Goal: Task Accomplishment & Management: Complete application form

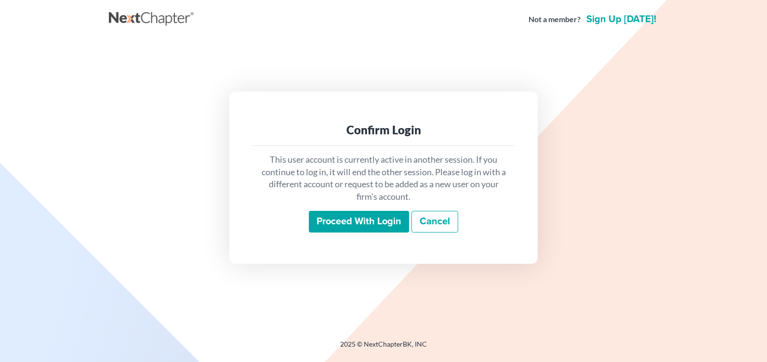
click at [345, 227] on input "Proceed with login" at bounding box center [359, 222] width 100 height 22
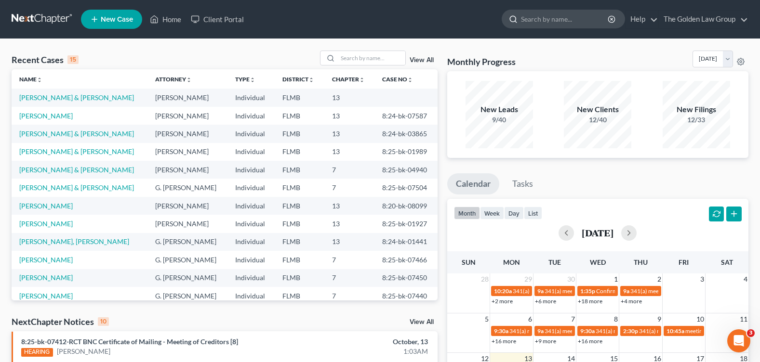
click at [543, 15] on input "search" at bounding box center [565, 19] width 88 height 18
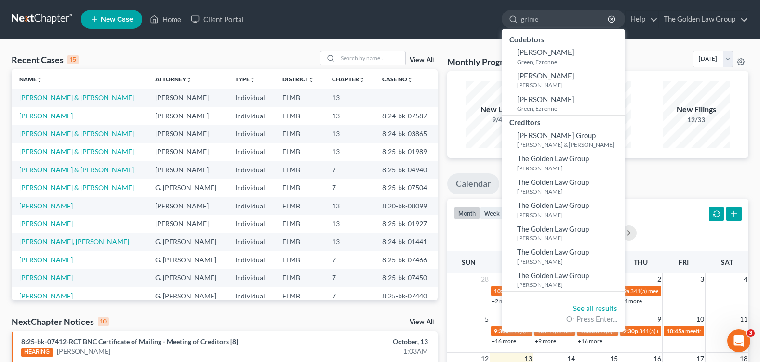
type input "[PERSON_NAME]"
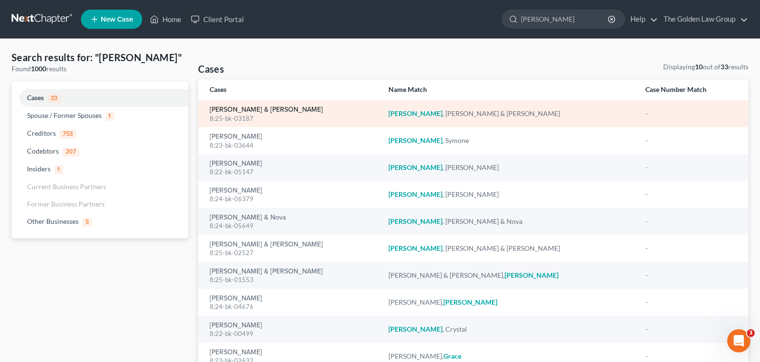
click at [242, 107] on link "[PERSON_NAME] & [PERSON_NAME]" at bounding box center [266, 110] width 113 height 7
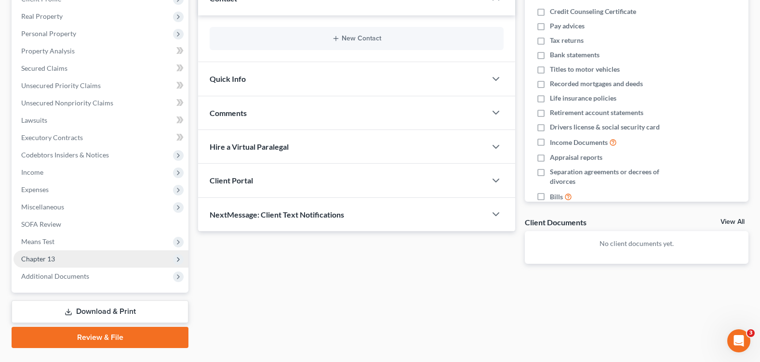
scroll to position [167, 0]
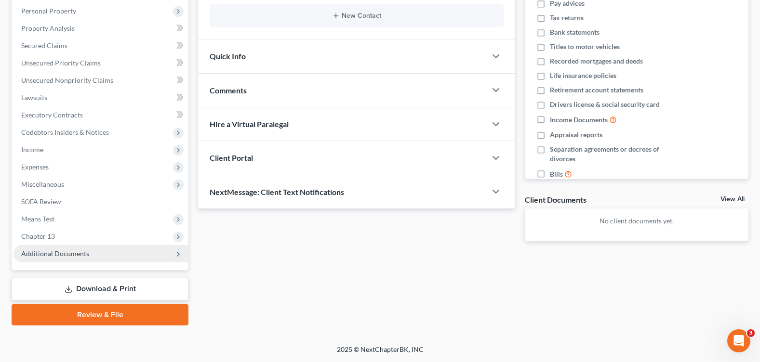
click at [68, 256] on span "Additional Documents" at bounding box center [55, 254] width 68 height 8
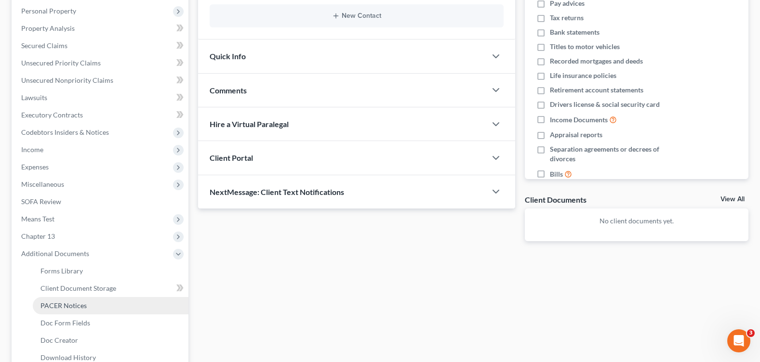
click at [89, 311] on link "PACER Notices" at bounding box center [111, 305] width 156 height 17
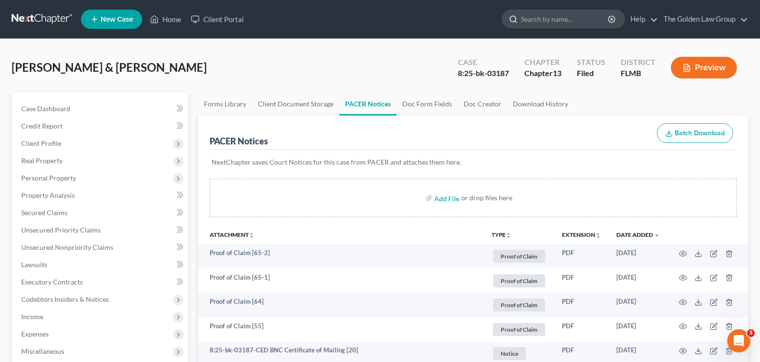
click at [549, 22] on input "search" at bounding box center [565, 19] width 88 height 18
type input "[PERSON_NAME]"
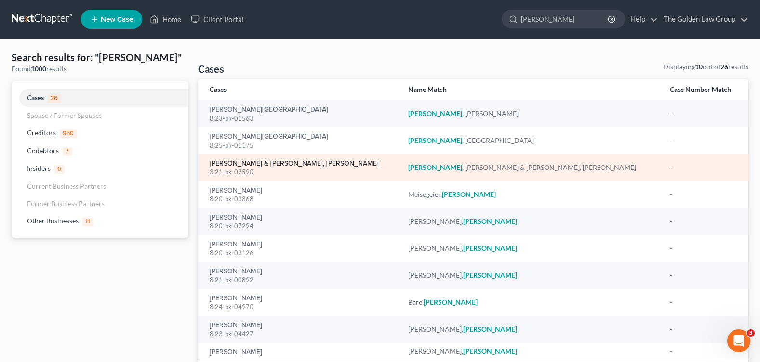
click at [288, 164] on link "[PERSON_NAME] & [PERSON_NAME], [PERSON_NAME]" at bounding box center [294, 163] width 169 height 7
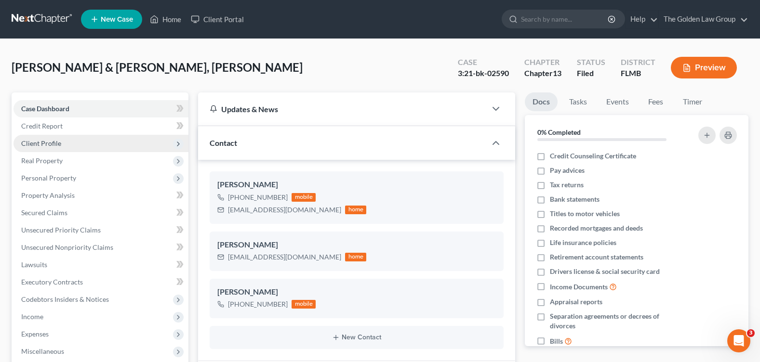
click at [60, 147] on span "Client Profile" at bounding box center [100, 143] width 175 height 17
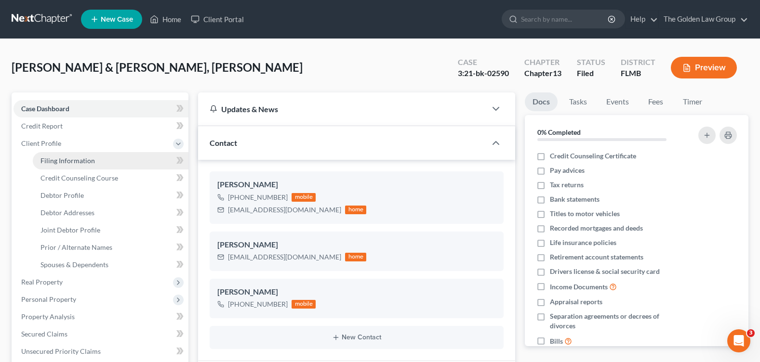
click at [94, 160] on link "Filing Information" at bounding box center [111, 160] width 156 height 17
select select "1"
select select "3"
select select "9"
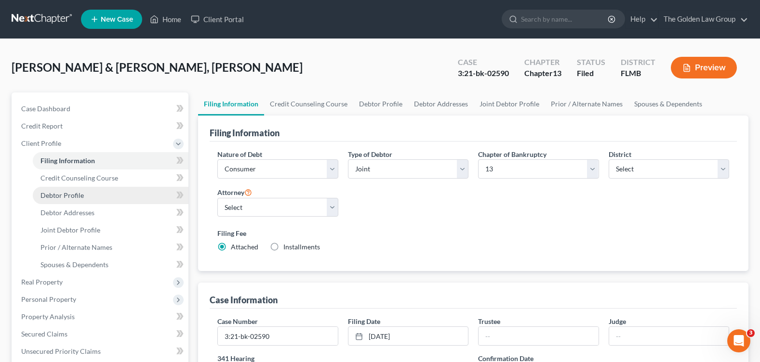
click at [97, 197] on link "Debtor Profile" at bounding box center [111, 195] width 156 height 17
select select "1"
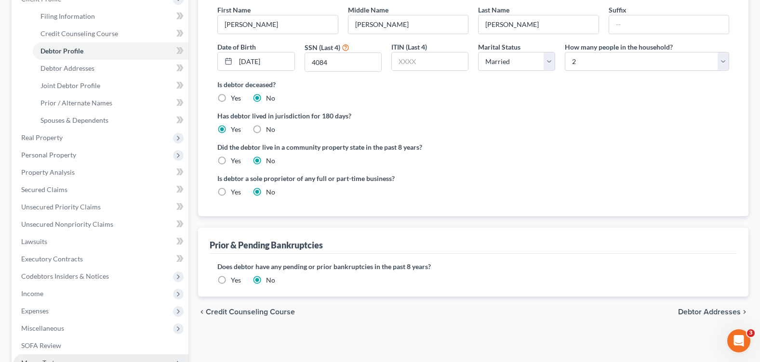
scroll to position [241, 0]
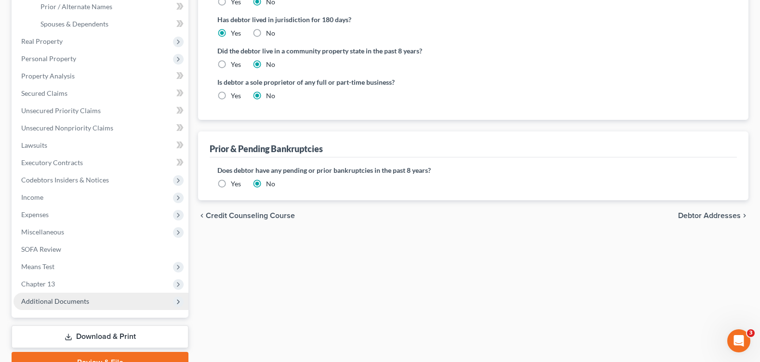
click at [67, 304] on span "Additional Documents" at bounding box center [55, 301] width 68 height 8
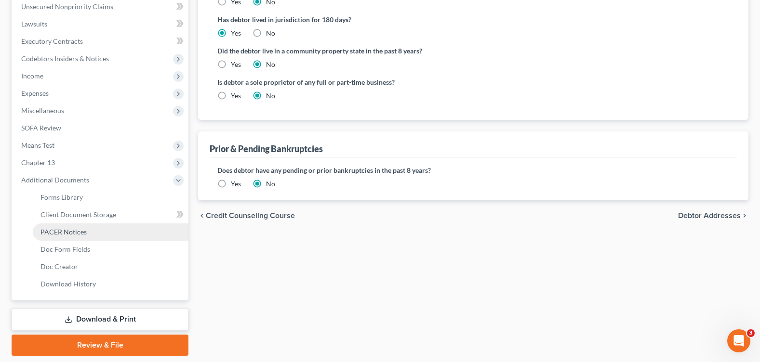
click at [61, 234] on span "PACER Notices" at bounding box center [63, 232] width 46 height 8
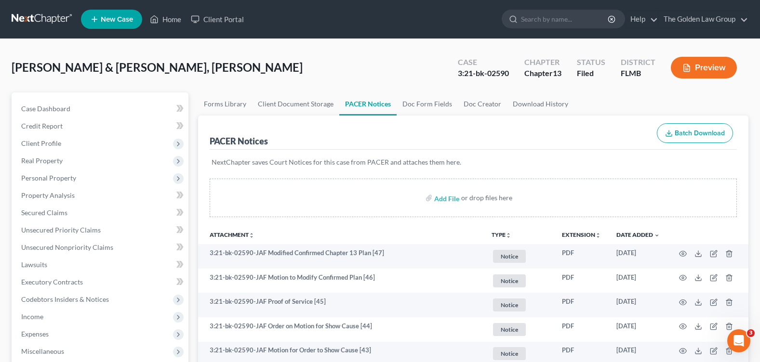
click at [301, 73] on div "[PERSON_NAME] & [PERSON_NAME], Raisette Upgraded Case 3:21-bk-02590 Chapter Cha…" at bounding box center [380, 72] width 737 height 42
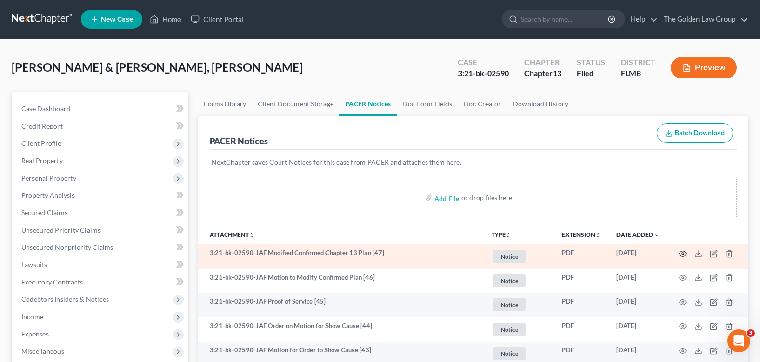
click at [682, 254] on circle "button" at bounding box center [683, 254] width 2 height 2
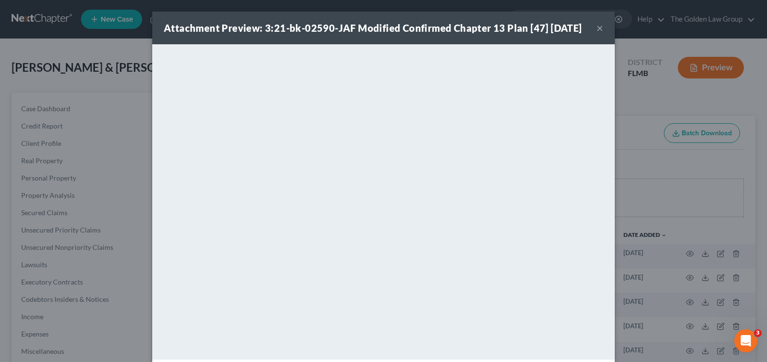
click at [597, 31] on button "×" at bounding box center [600, 28] width 7 height 12
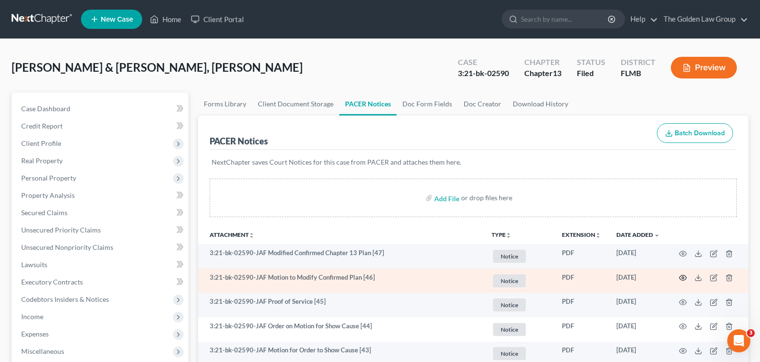
click at [683, 275] on icon "button" at bounding box center [683, 278] width 8 height 8
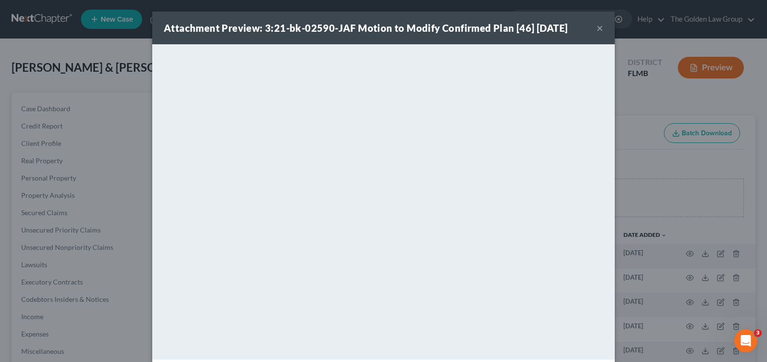
click at [597, 29] on button "×" at bounding box center [600, 28] width 7 height 12
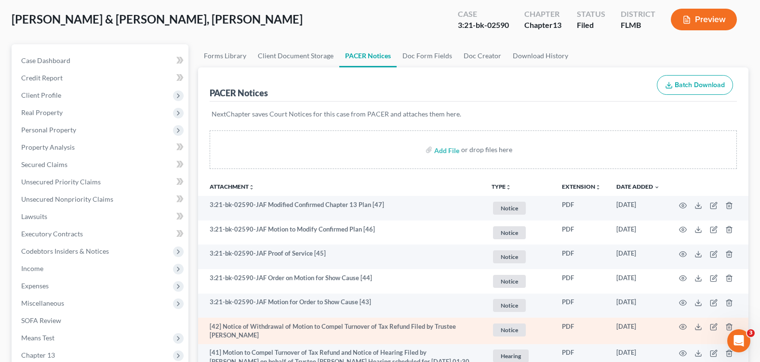
scroll to position [96, 0]
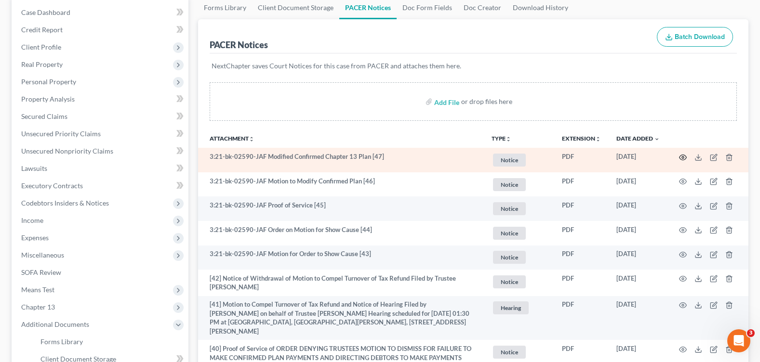
click at [683, 158] on circle "button" at bounding box center [683, 158] width 2 height 2
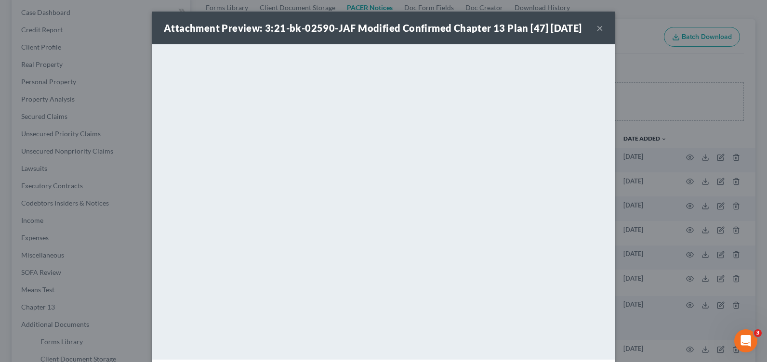
click at [582, 33] on div "Attachment Preview: 3:21-bk-02590-JAF Modified Confirmed Chapter 13 Plan [47] […" at bounding box center [373, 27] width 418 height 13
click at [597, 34] on button "×" at bounding box center [600, 28] width 7 height 12
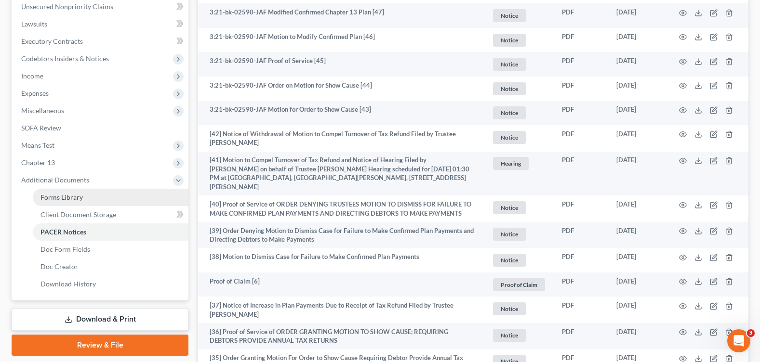
scroll to position [0, 0]
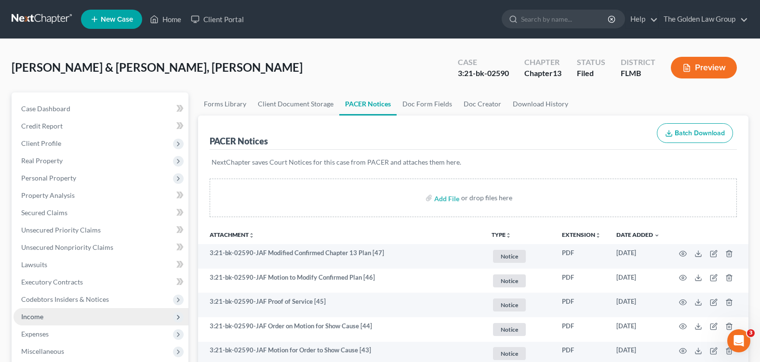
click at [80, 321] on span "Income" at bounding box center [100, 316] width 175 height 17
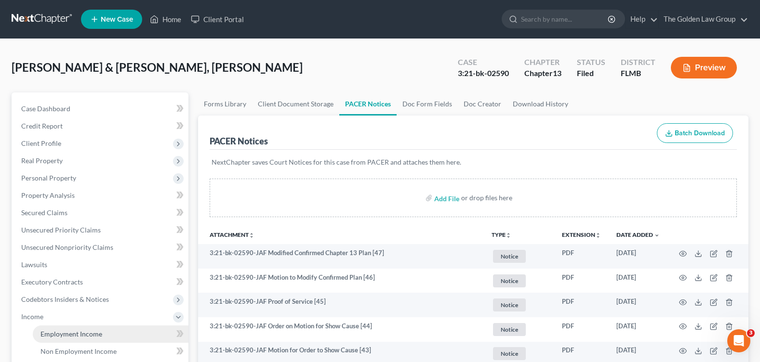
click at [127, 331] on link "Employment Income" at bounding box center [111, 334] width 156 height 17
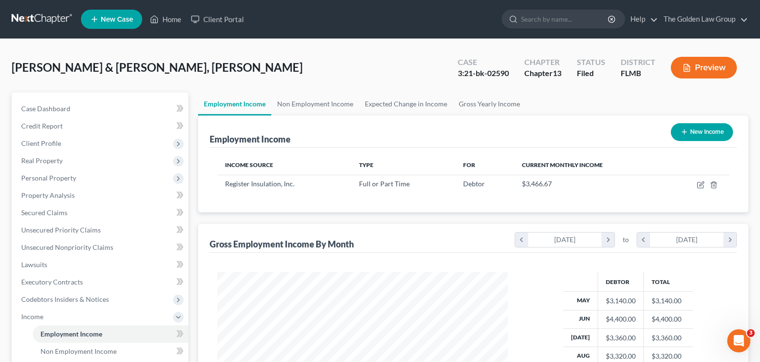
scroll to position [173, 309]
click at [327, 81] on div "[PERSON_NAME] & [PERSON_NAME], Raisette Upgraded Case 3:21-bk-02590 Chapter Cha…" at bounding box center [380, 72] width 737 height 42
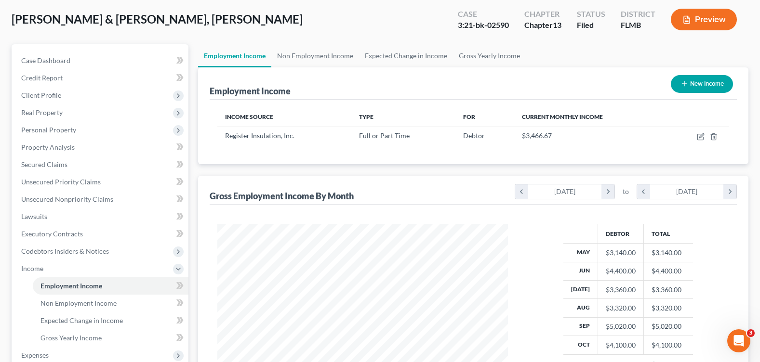
scroll to position [96, 0]
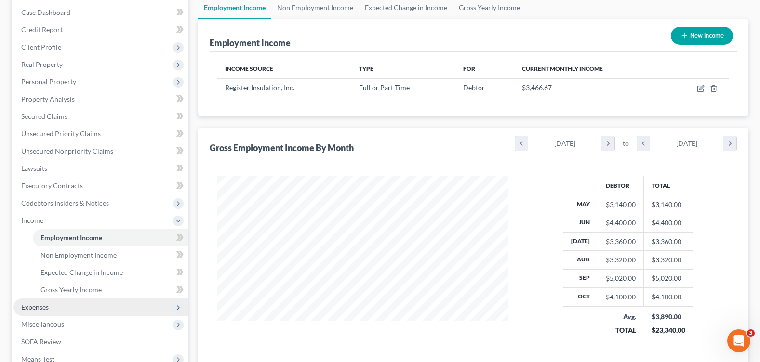
click at [87, 310] on span "Expenses" at bounding box center [100, 307] width 175 height 17
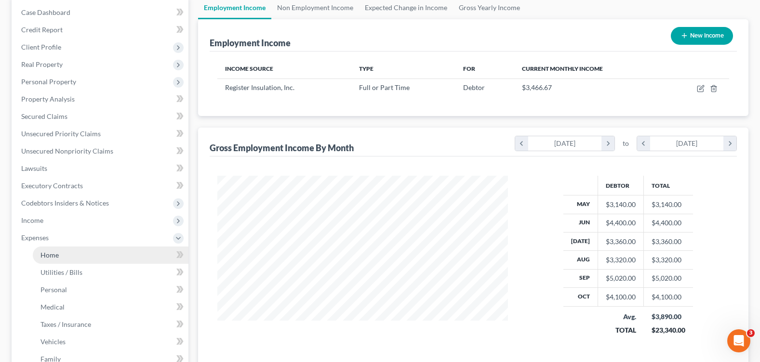
click at [124, 259] on link "Home" at bounding box center [111, 255] width 156 height 17
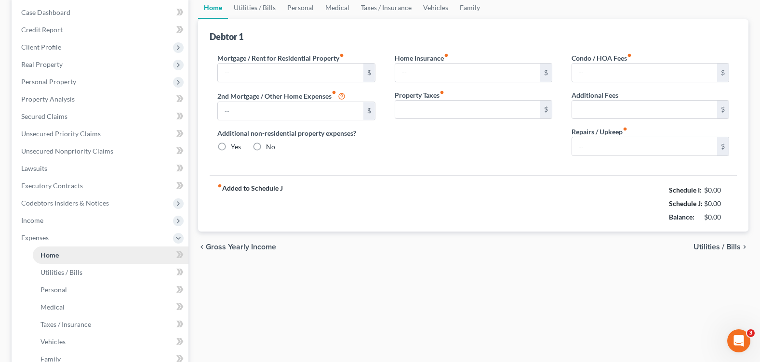
type input "707.67"
type input "0.00"
radio input "true"
type input "0.00"
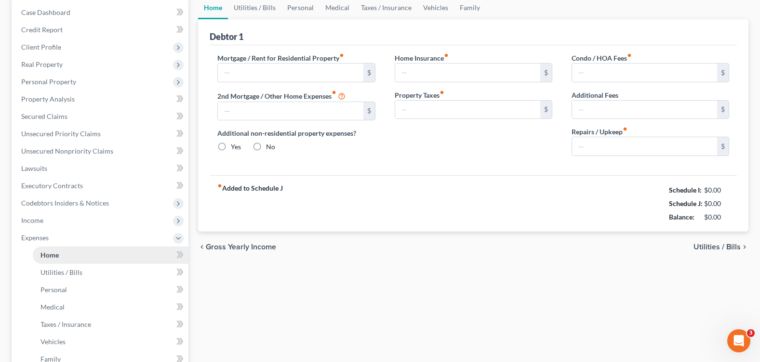
type input "0.00"
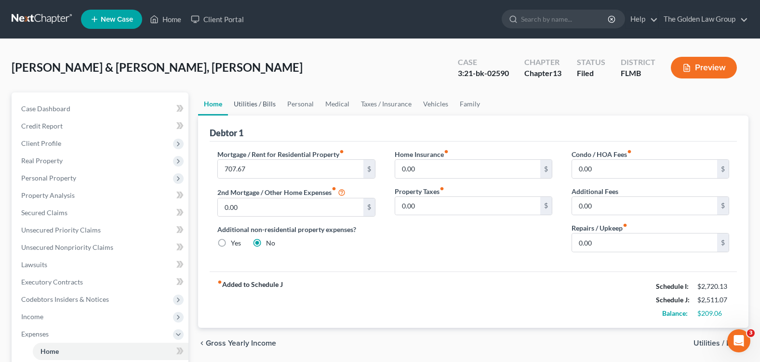
click at [264, 107] on link "Utilities / Bills" at bounding box center [254, 104] width 53 height 23
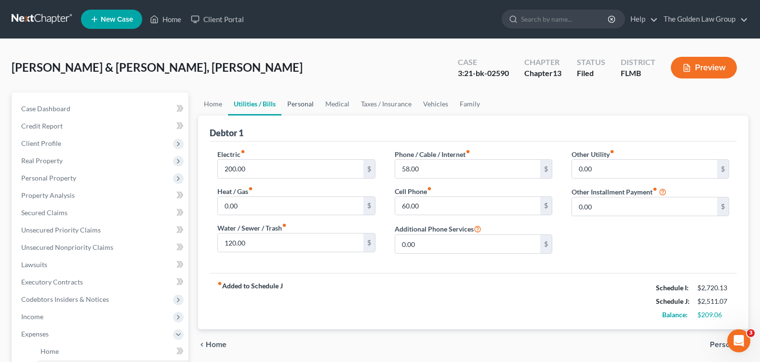
click at [307, 104] on link "Personal" at bounding box center [300, 104] width 38 height 23
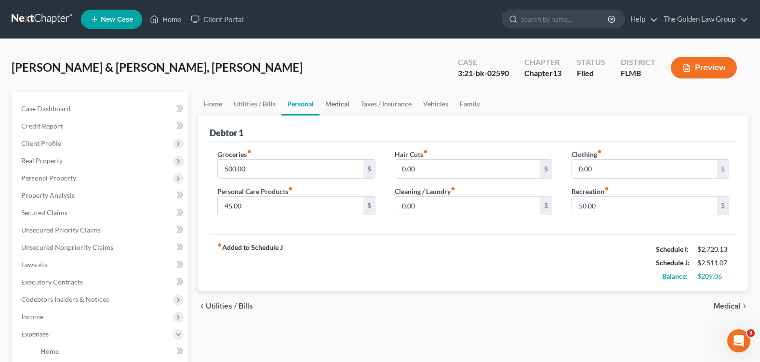
click at [343, 107] on link "Medical" at bounding box center [338, 104] width 36 height 23
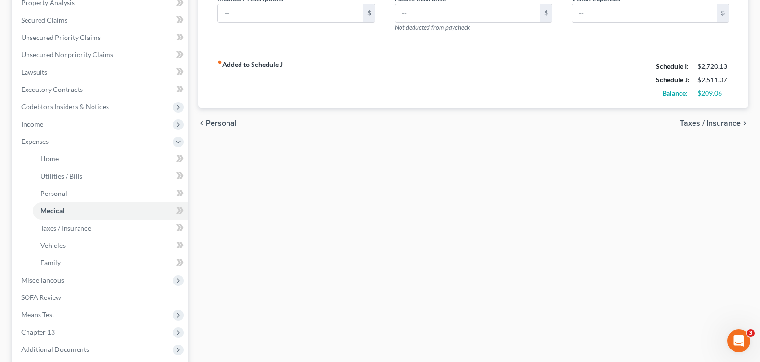
scroll to position [289, 0]
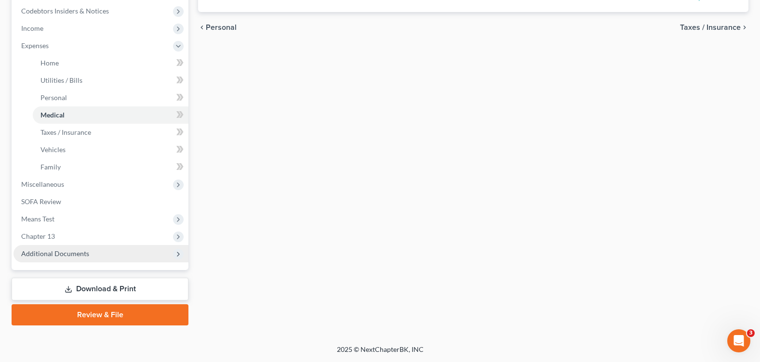
click at [75, 253] on span "Additional Documents" at bounding box center [55, 254] width 68 height 8
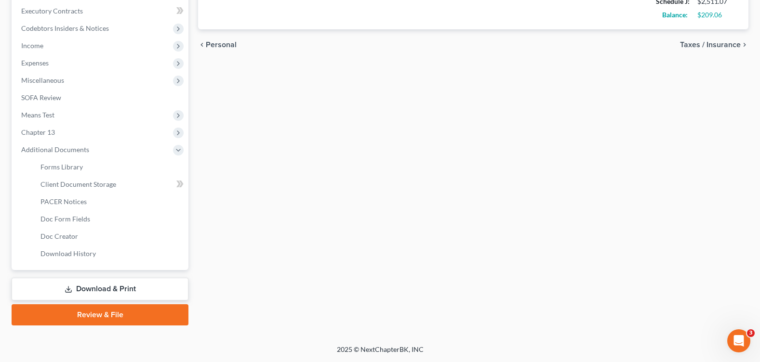
scroll to position [271, 0]
click at [65, 205] on span "PACER Notices" at bounding box center [63, 202] width 46 height 8
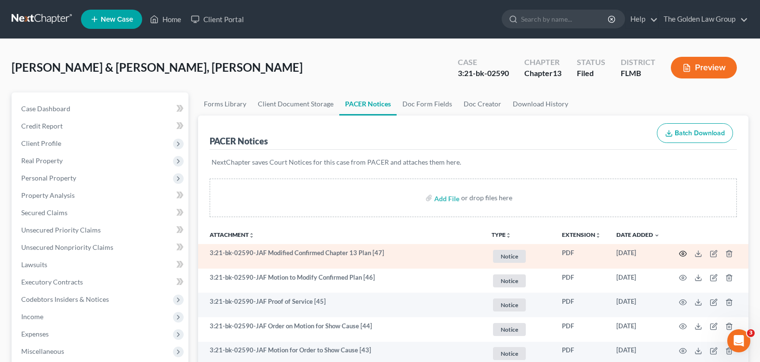
click at [685, 256] on icon "button" at bounding box center [683, 253] width 7 height 5
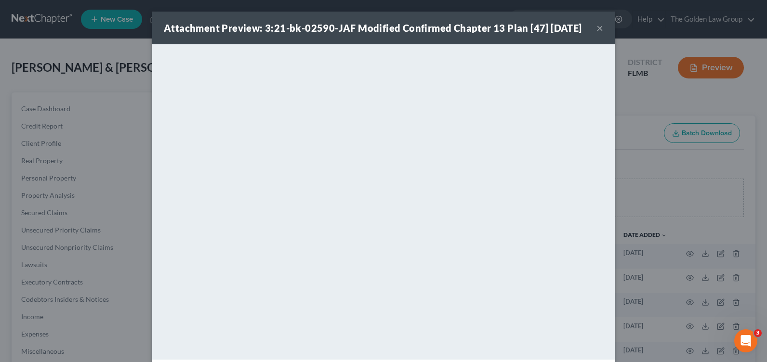
click at [597, 34] on button "×" at bounding box center [600, 28] width 7 height 12
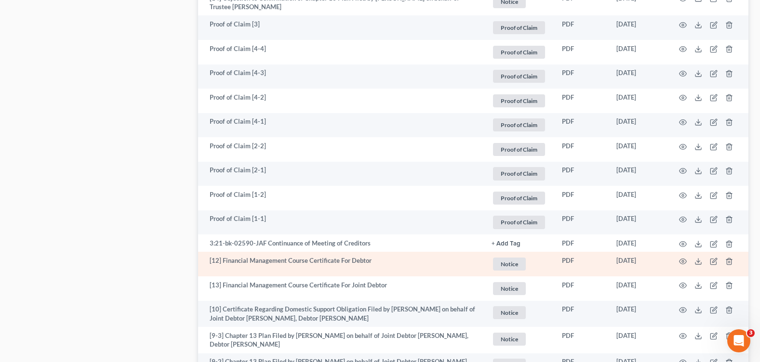
scroll to position [1961, 0]
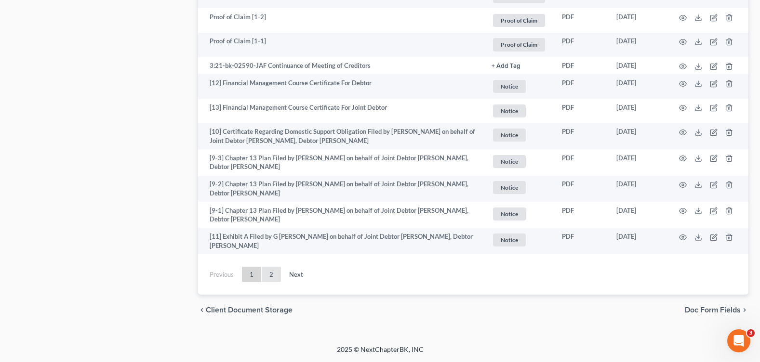
click at [269, 277] on link "2" at bounding box center [271, 274] width 19 height 15
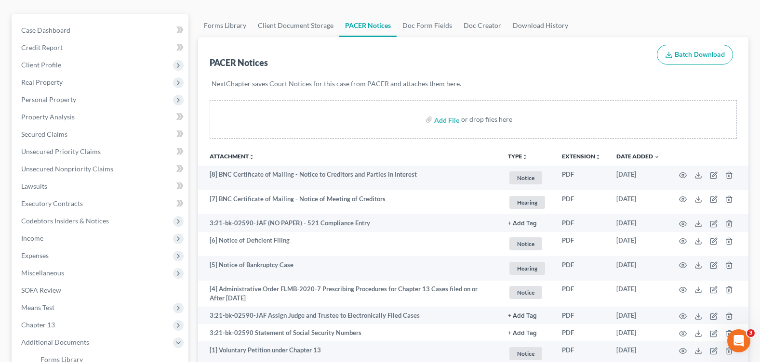
scroll to position [0, 0]
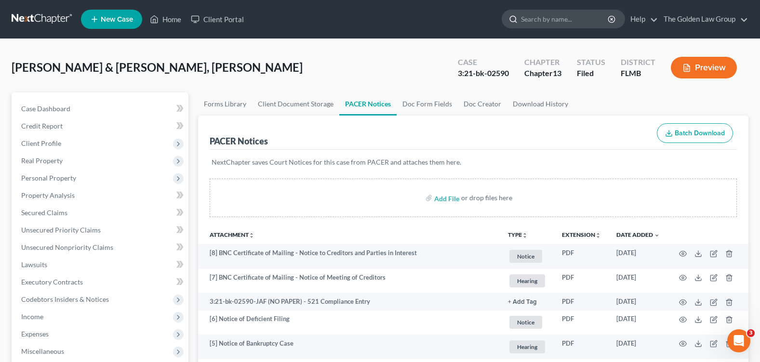
click at [540, 18] on input "search" at bounding box center [565, 19] width 88 height 18
type input "genz"
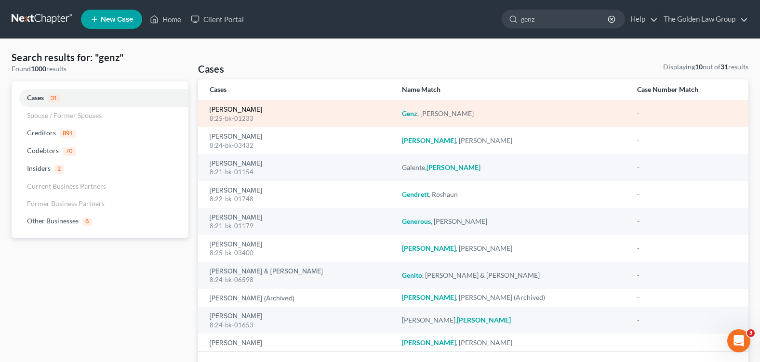
click at [237, 107] on link "[PERSON_NAME]" at bounding box center [236, 110] width 53 height 7
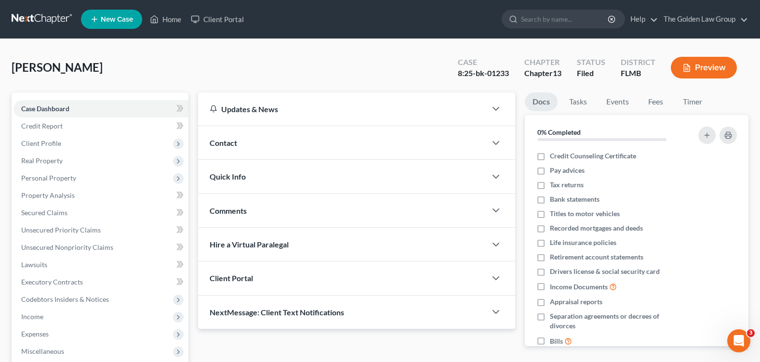
scroll to position [167, 0]
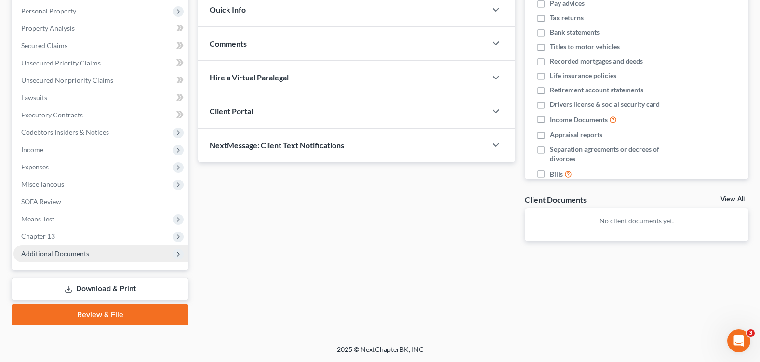
click at [85, 259] on span "Additional Documents" at bounding box center [100, 253] width 175 height 17
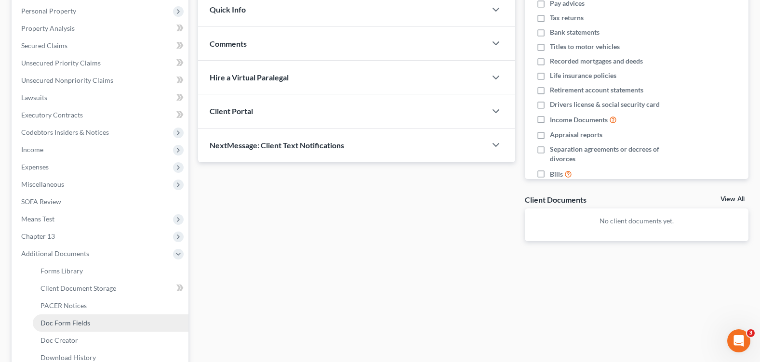
click at [85, 320] on span "Doc Form Fields" at bounding box center [65, 323] width 50 height 8
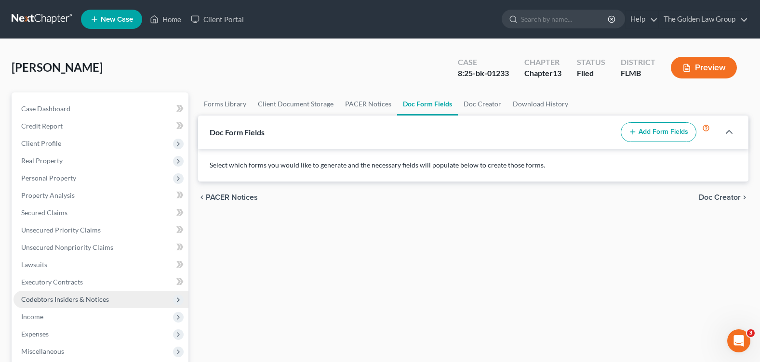
scroll to position [193, 0]
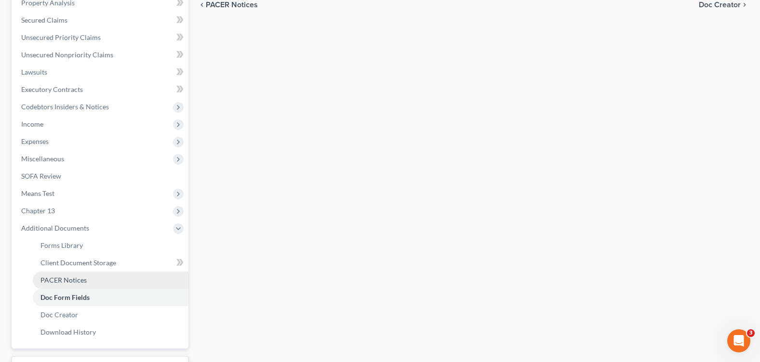
click at [80, 280] on span "PACER Notices" at bounding box center [63, 280] width 46 height 8
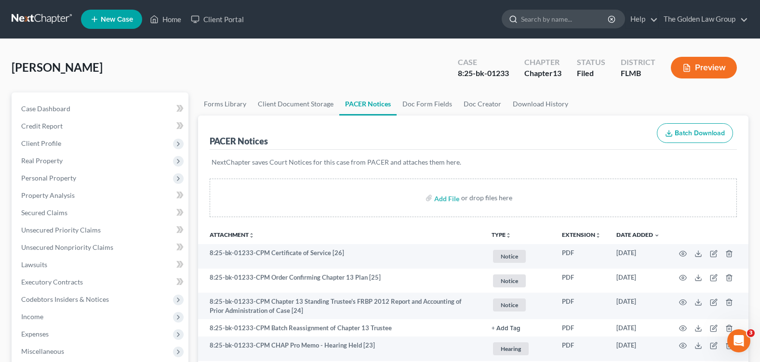
click at [546, 18] on input "search" at bounding box center [565, 19] width 88 height 18
type input "[PERSON_NAME]"
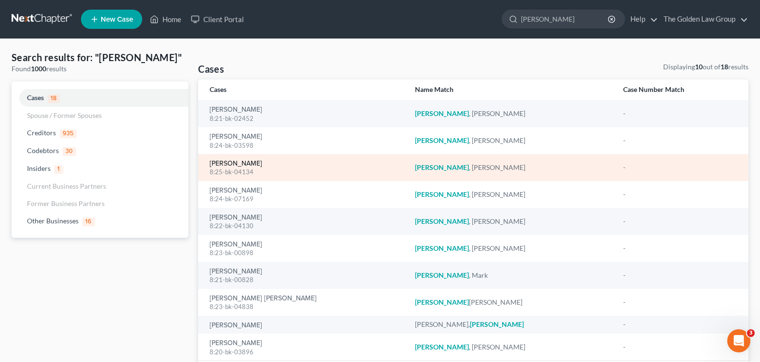
click at [244, 161] on link "[PERSON_NAME]" at bounding box center [236, 163] width 53 height 7
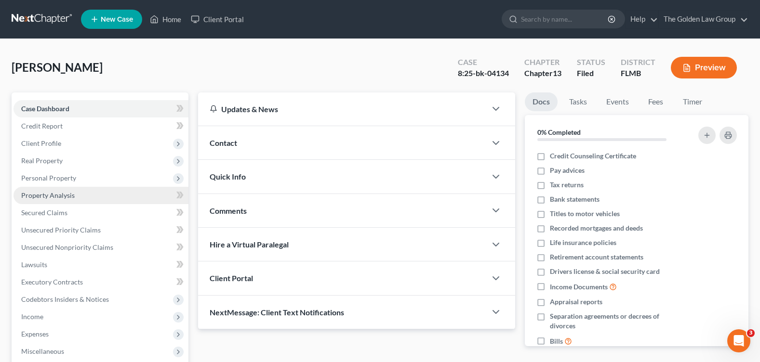
scroll to position [96, 0]
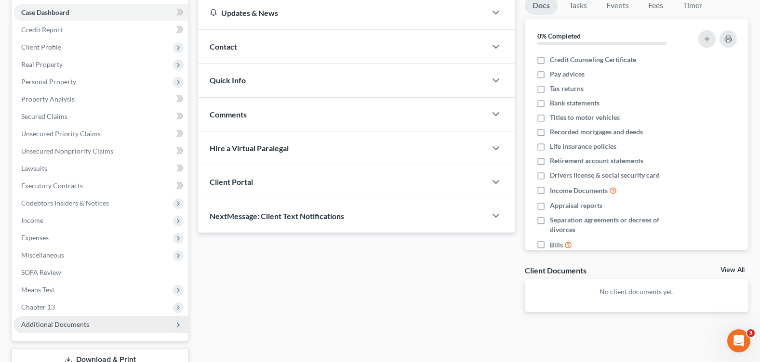
click at [66, 321] on span "Additional Documents" at bounding box center [55, 325] width 68 height 8
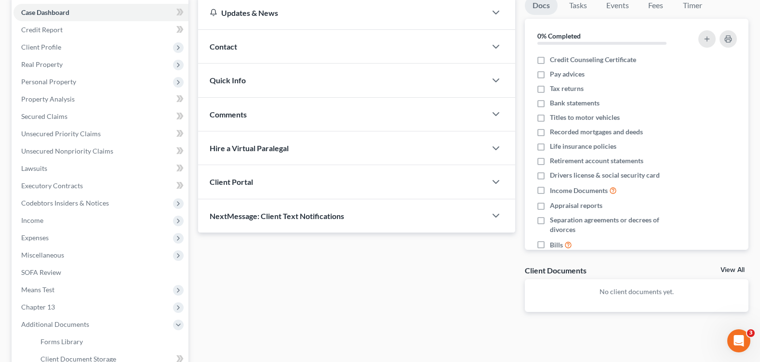
scroll to position [145, 0]
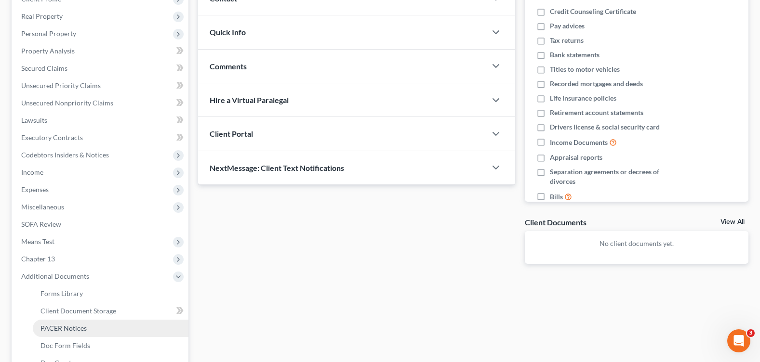
click at [81, 324] on span "PACER Notices" at bounding box center [63, 328] width 46 height 8
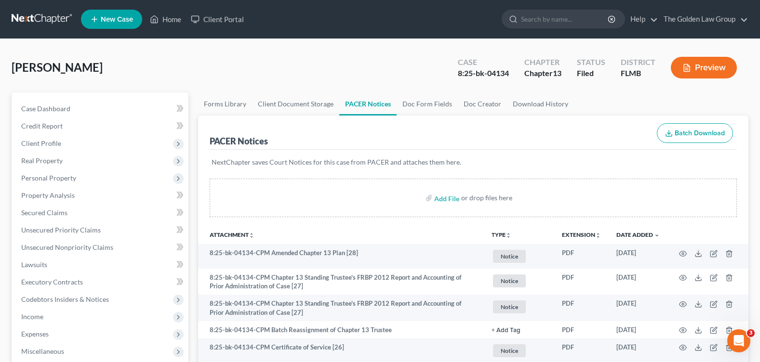
click at [311, 63] on div "[PERSON_NAME] Upgraded Case 8:25-bk-04134 Chapter Chapter 13 Status Filed Distr…" at bounding box center [380, 72] width 737 height 42
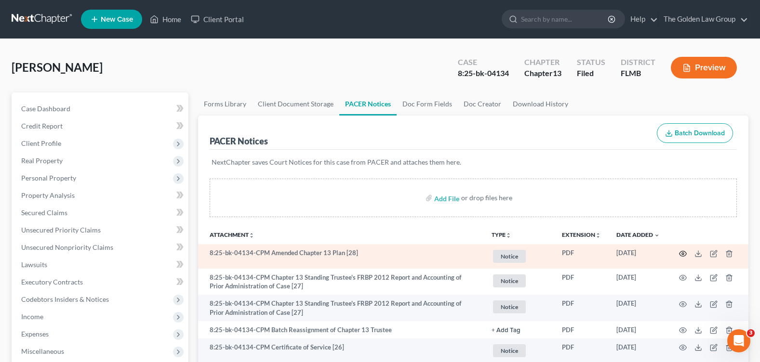
click at [680, 253] on icon "button" at bounding box center [683, 253] width 7 height 5
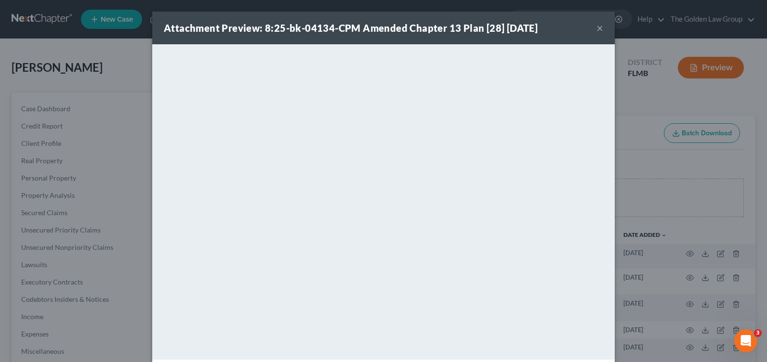
click at [597, 29] on button "×" at bounding box center [600, 28] width 7 height 12
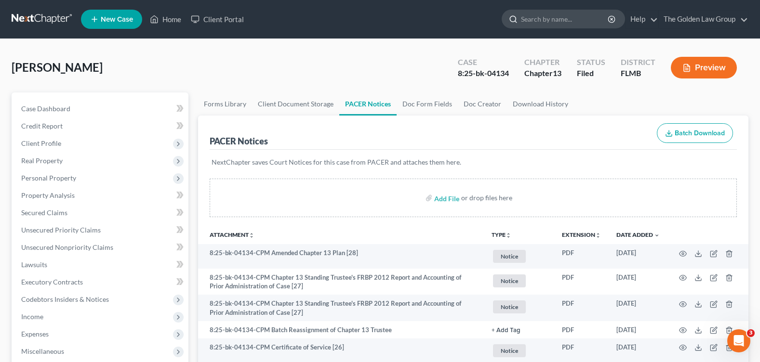
click at [553, 20] on input "search" at bounding box center [565, 19] width 88 height 18
type input "[PERSON_NAME]"
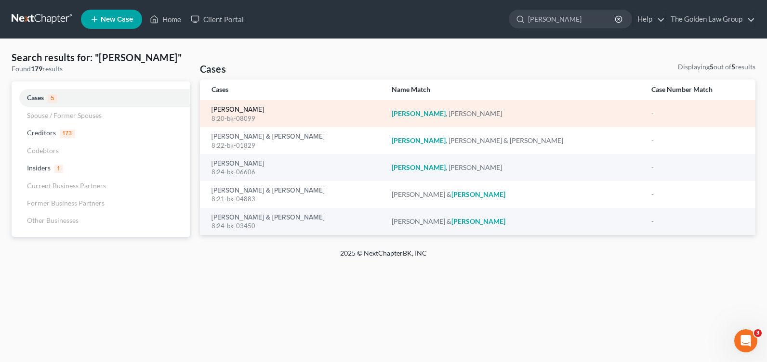
click at [225, 110] on link "[PERSON_NAME]" at bounding box center [238, 110] width 53 height 7
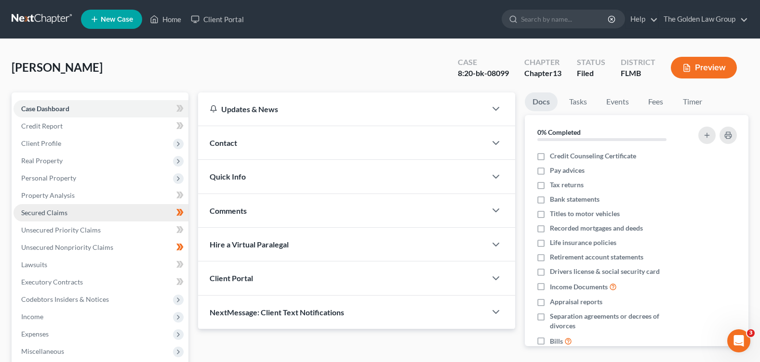
scroll to position [145, 0]
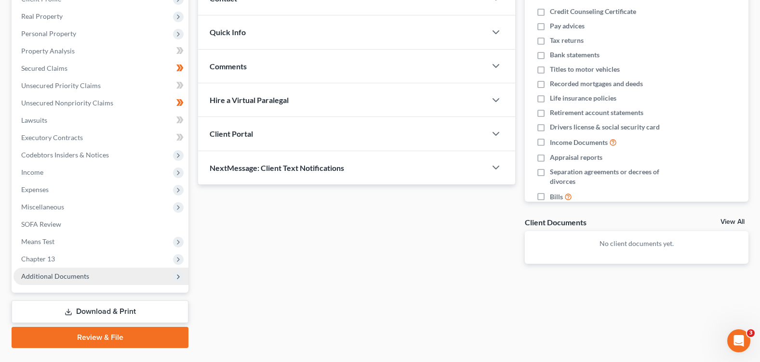
click at [83, 279] on span "Additional Documents" at bounding box center [55, 276] width 68 height 8
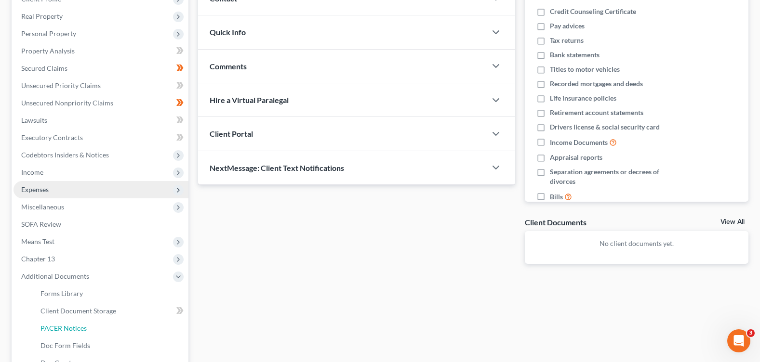
click at [92, 329] on link "PACER Notices" at bounding box center [111, 328] width 156 height 17
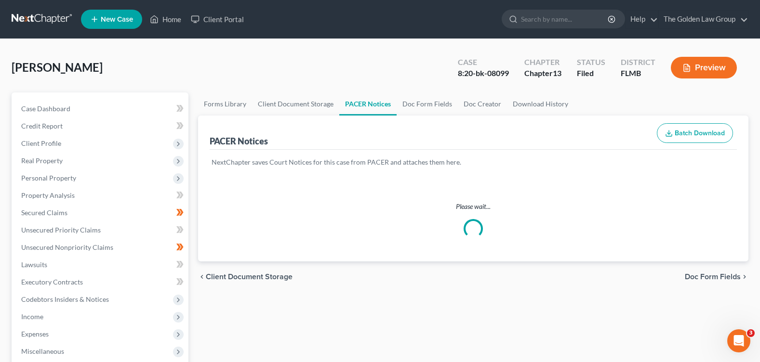
click at [291, 81] on div "[PERSON_NAME] Upgraded Case 8:20-bk-08099 Chapter Chapter 13 Status Filed Distr…" at bounding box center [380, 72] width 737 height 42
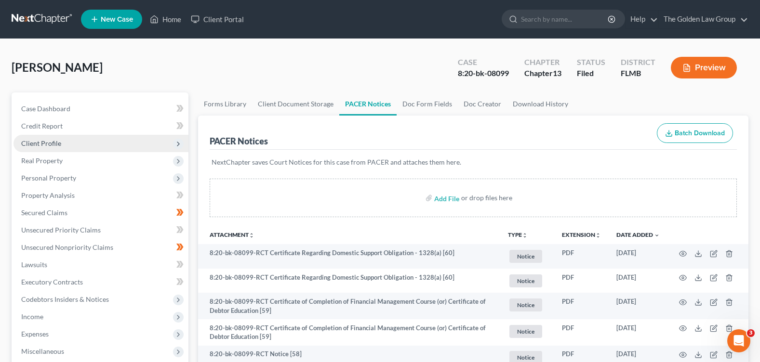
click at [43, 148] on span "Client Profile" at bounding box center [100, 143] width 175 height 17
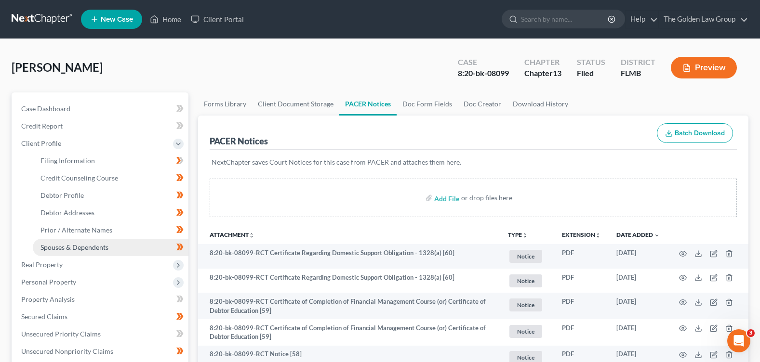
click at [72, 246] on span "Spouses & Dependents" at bounding box center [74, 247] width 68 height 8
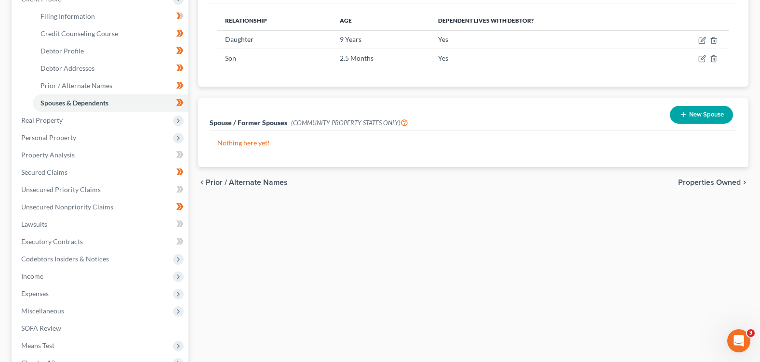
scroll to position [271, 0]
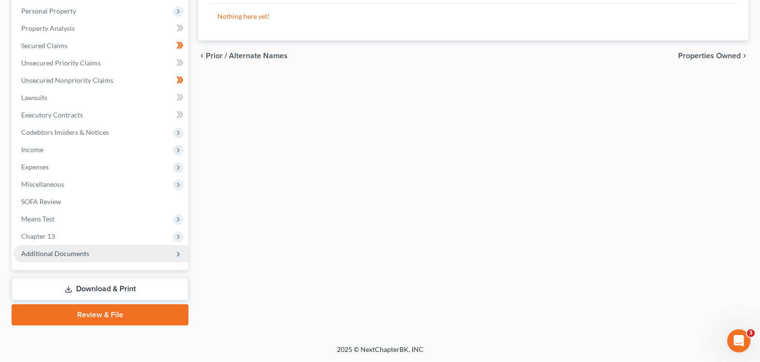
click at [57, 252] on span "Additional Documents" at bounding box center [55, 254] width 68 height 8
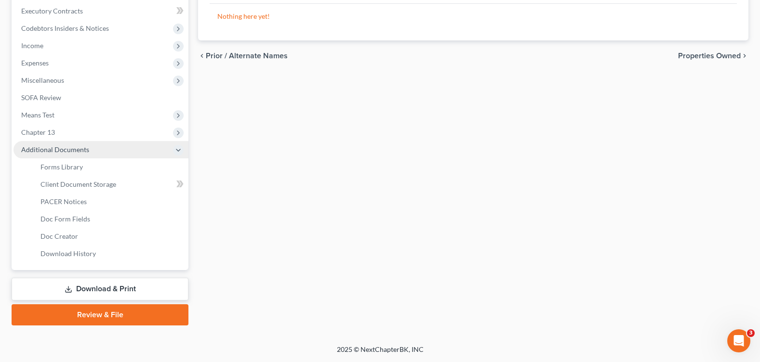
scroll to position [167, 0]
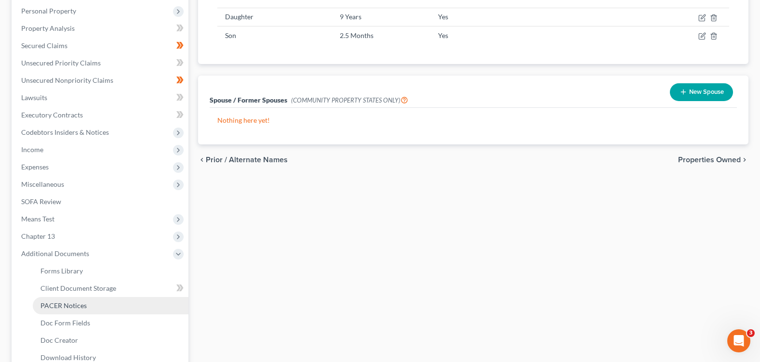
click at [72, 308] on span "PACER Notices" at bounding box center [63, 306] width 46 height 8
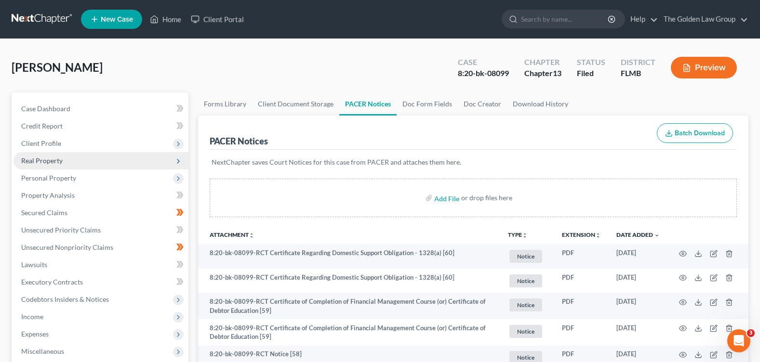
click at [68, 147] on span "Client Profile" at bounding box center [100, 143] width 175 height 17
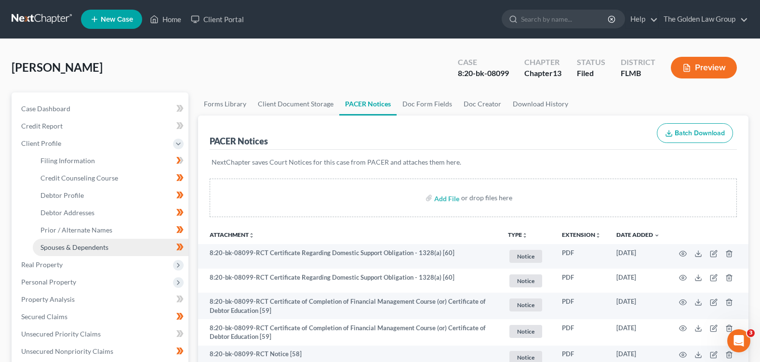
click at [81, 246] on span "Spouses & Dependents" at bounding box center [74, 247] width 68 height 8
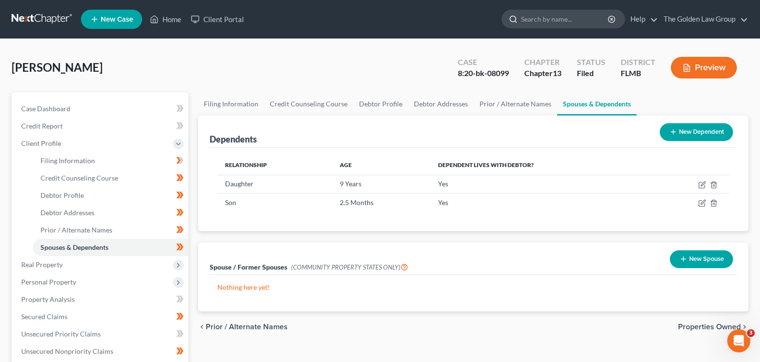
drag, startPoint x: 543, startPoint y: 4, endPoint x: 543, endPoint y: 18, distance: 14.5
click at [543, 17] on nav "Home New Case Client Portal The Golden Law Group [PERSON_NAME][EMAIL_ADDRESS][D…" at bounding box center [380, 19] width 760 height 39
click at [543, 18] on input "search" at bounding box center [565, 19] width 88 height 18
type input "[GEOGRAPHIC_DATA]"
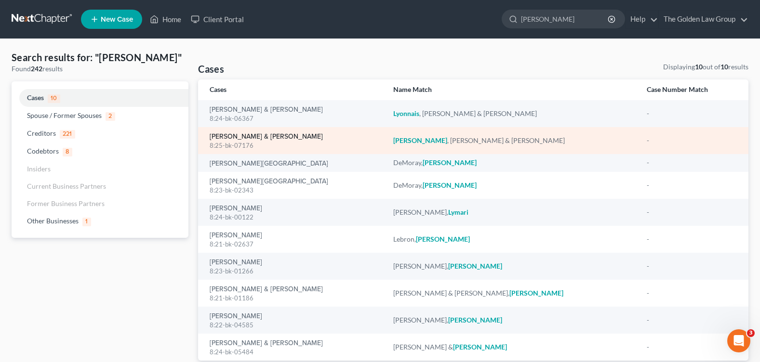
click at [231, 138] on link "[PERSON_NAME] & [PERSON_NAME]" at bounding box center [266, 137] width 113 height 7
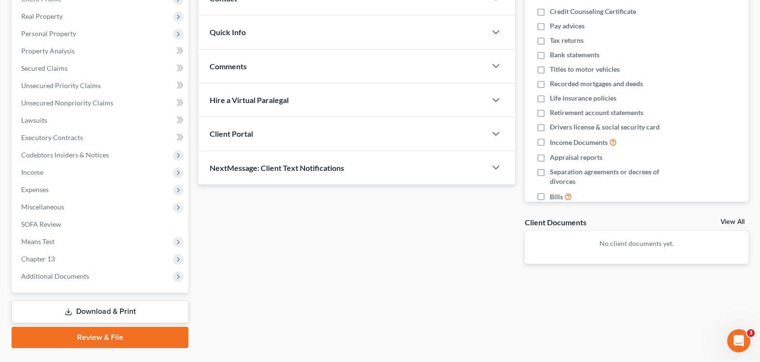
scroll to position [167, 0]
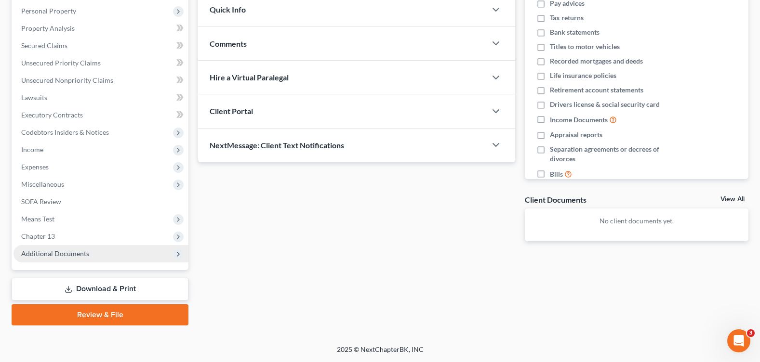
click at [76, 255] on span "Additional Documents" at bounding box center [55, 254] width 68 height 8
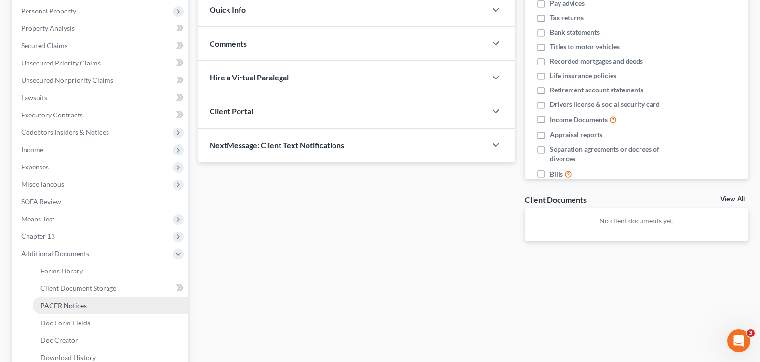
click at [83, 308] on span "PACER Notices" at bounding box center [63, 306] width 46 height 8
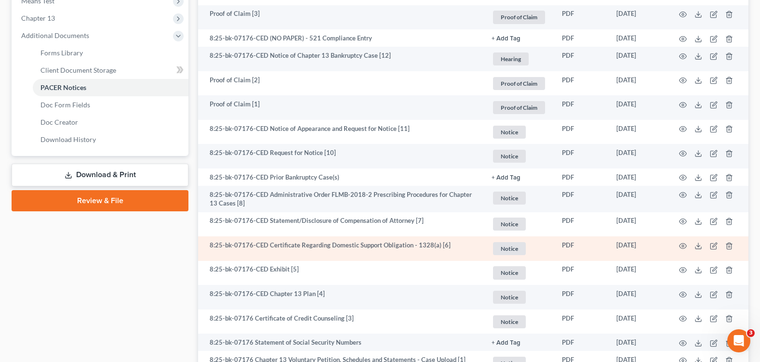
scroll to position [474, 0]
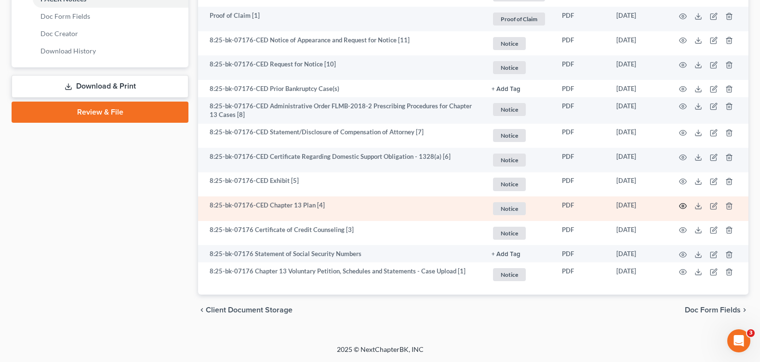
click at [682, 206] on circle "button" at bounding box center [683, 206] width 2 height 2
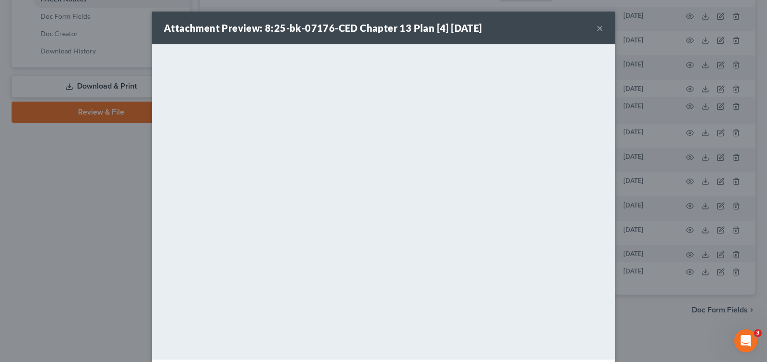
click at [591, 27] on div "Attachment Preview: 8:25-bk-07176-CED Chapter 13 Plan [4] [DATE] ×" at bounding box center [383, 28] width 463 height 33
click at [597, 28] on button "×" at bounding box center [600, 28] width 7 height 12
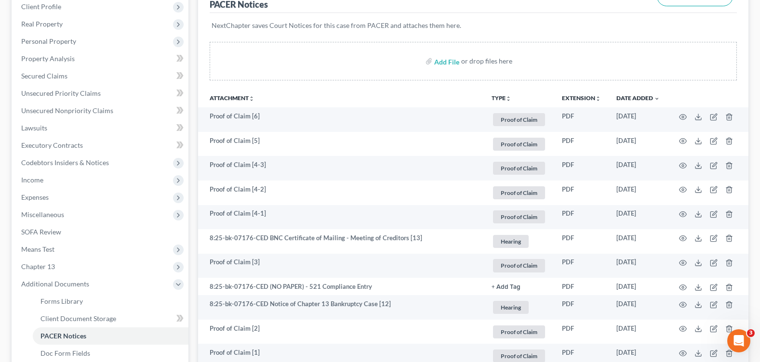
scroll to position [0, 0]
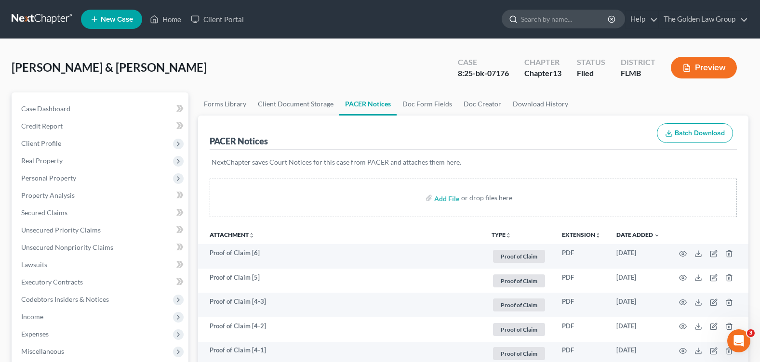
click at [537, 24] on input "search" at bounding box center [565, 19] width 88 height 18
type input "adaineliz"
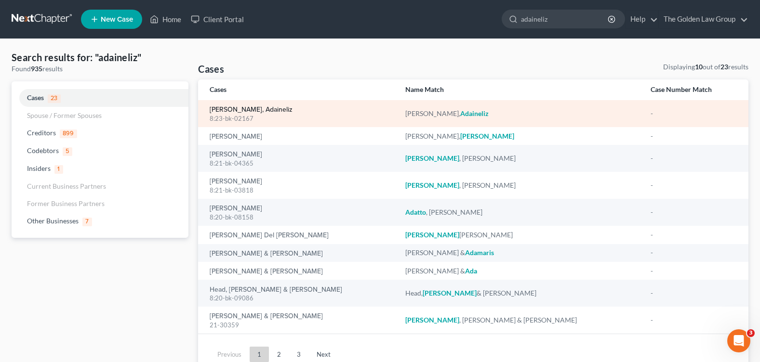
click at [233, 111] on link "[PERSON_NAME], Adaineliz" at bounding box center [251, 110] width 83 height 7
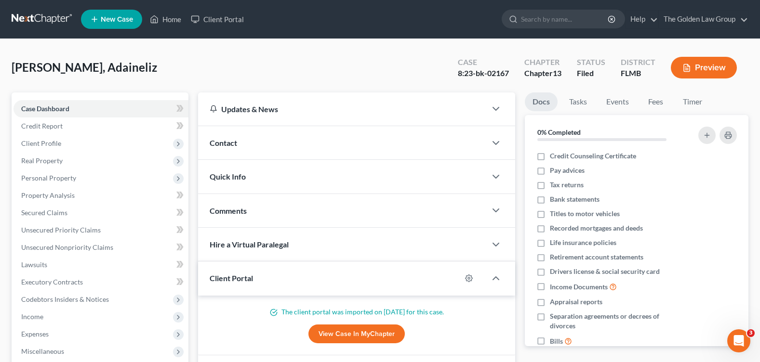
scroll to position [193, 0]
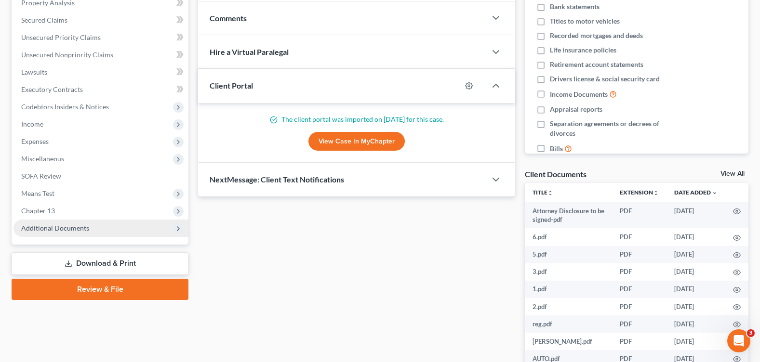
click at [59, 227] on span "Additional Documents" at bounding box center [55, 228] width 68 height 8
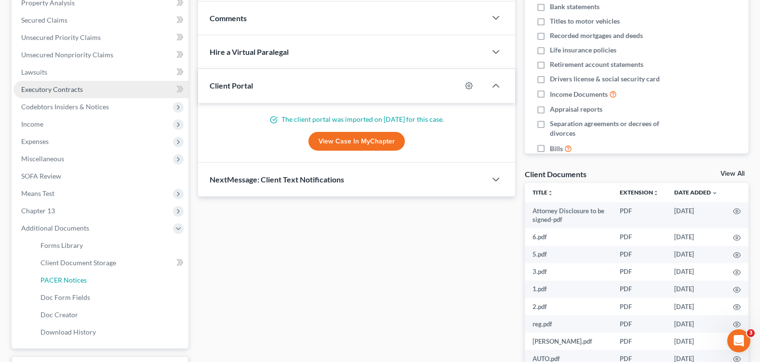
click at [67, 278] on span "PACER Notices" at bounding box center [63, 280] width 46 height 8
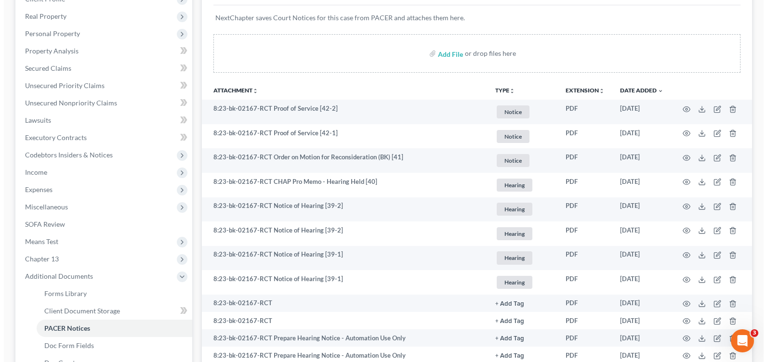
scroll to position [193, 0]
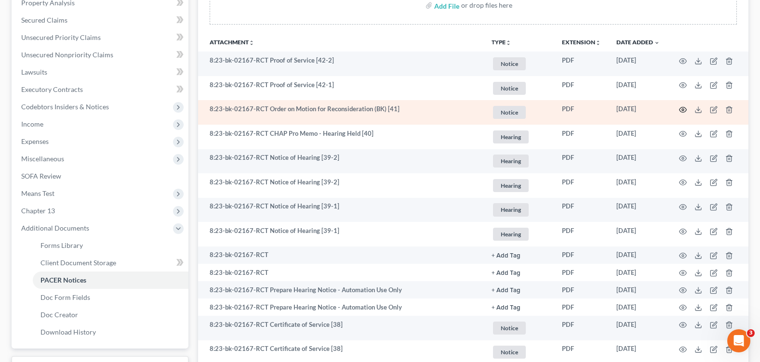
click at [682, 106] on icon "button" at bounding box center [683, 110] width 8 height 8
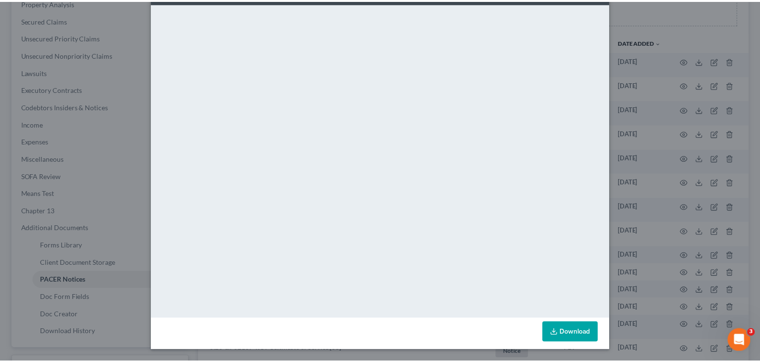
scroll to position [0, 0]
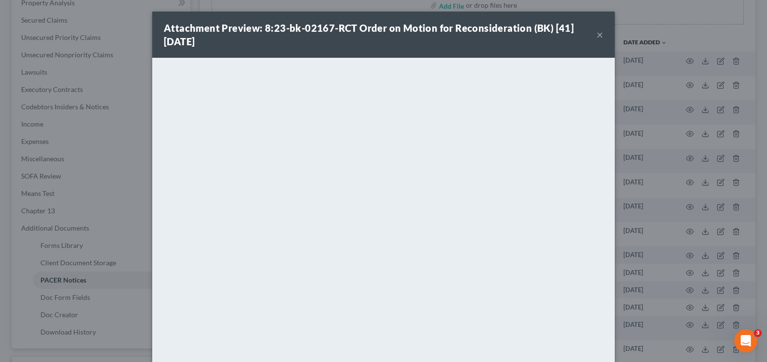
click at [597, 35] on button "×" at bounding box center [600, 35] width 7 height 12
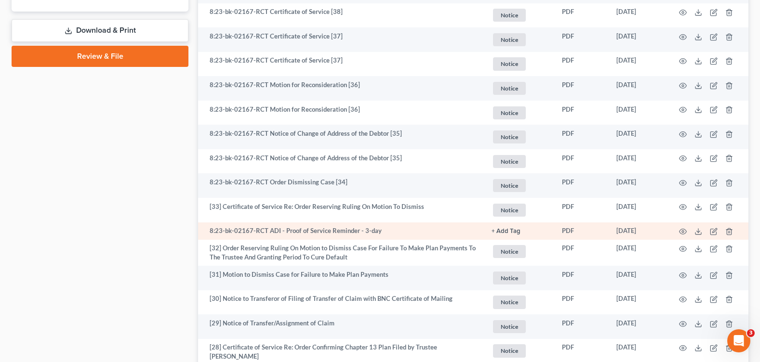
scroll to position [627, 0]
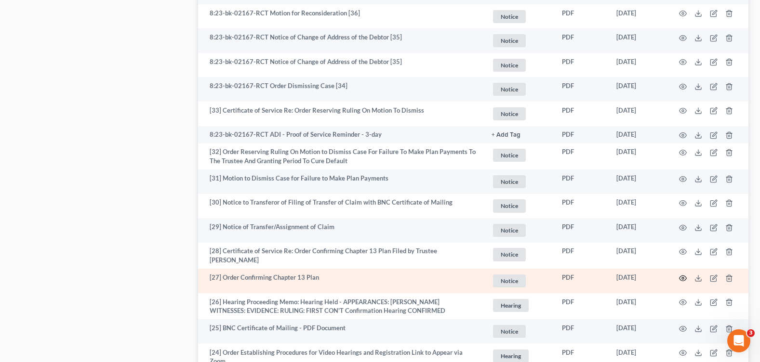
click at [683, 275] on icon "button" at bounding box center [683, 279] width 8 height 8
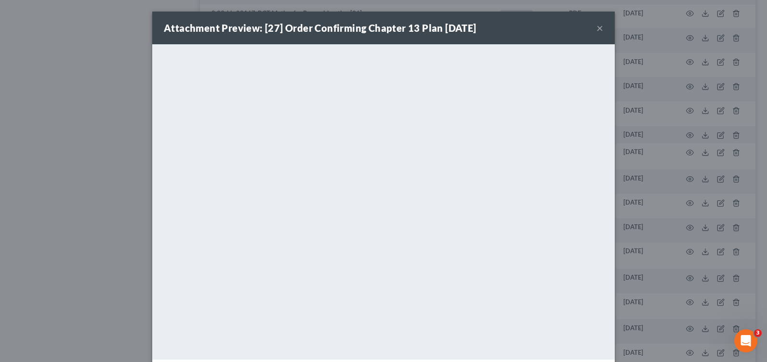
click at [597, 31] on button "×" at bounding box center [600, 28] width 7 height 12
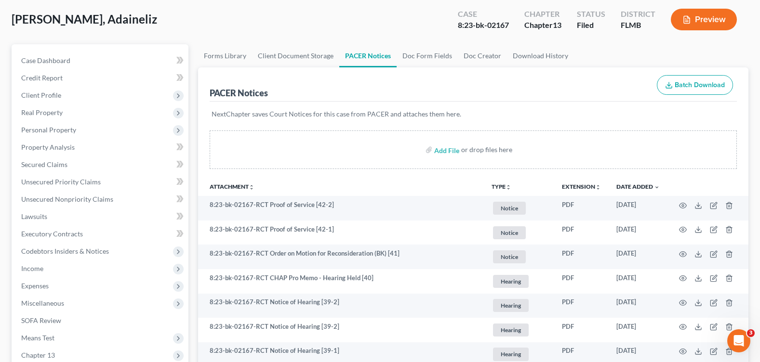
scroll to position [0, 0]
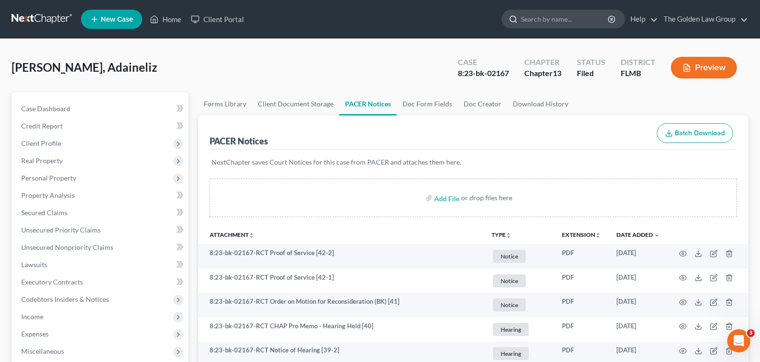
click at [546, 24] on input "search" at bounding box center [565, 19] width 88 height 18
type input "[PERSON_NAME]"
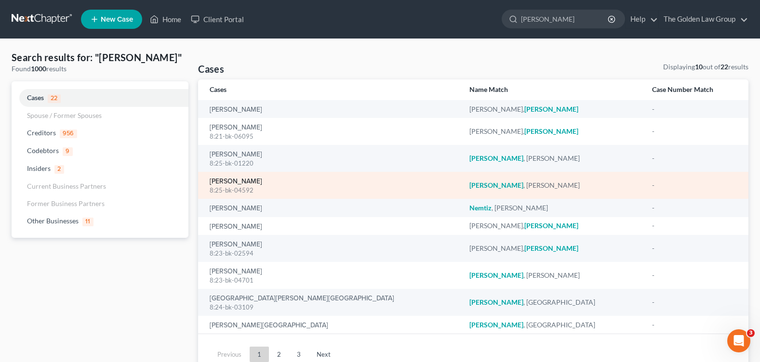
click at [241, 180] on link "[PERSON_NAME]" at bounding box center [236, 181] width 53 height 7
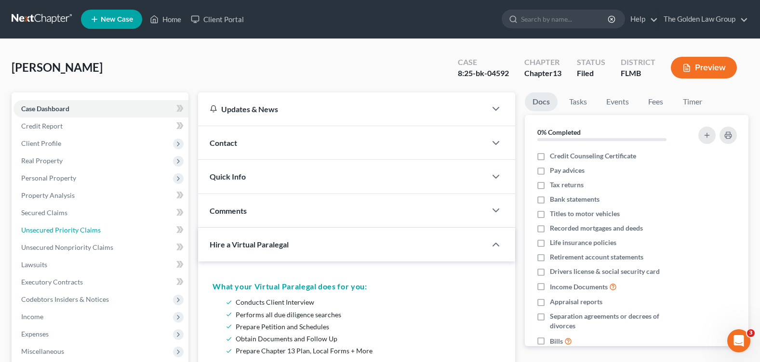
drag, startPoint x: 61, startPoint y: 30, endPoint x: 72, endPoint y: 92, distance: 62.7
click at [61, 100] on ul "Case Dashboard Payments Invoices Payments Payments Credit Report Client Profile" at bounding box center [100, 317] width 175 height 434
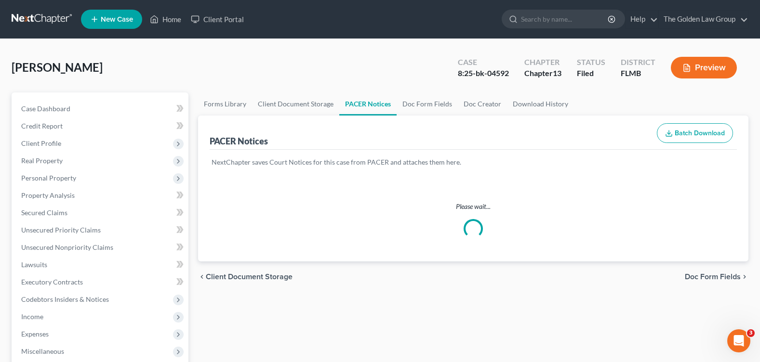
click at [396, 56] on div "[PERSON_NAME] Upgraded Case 8:25-bk-04592 Chapter Chapter 13 Status Filed Distr…" at bounding box center [380, 72] width 737 height 42
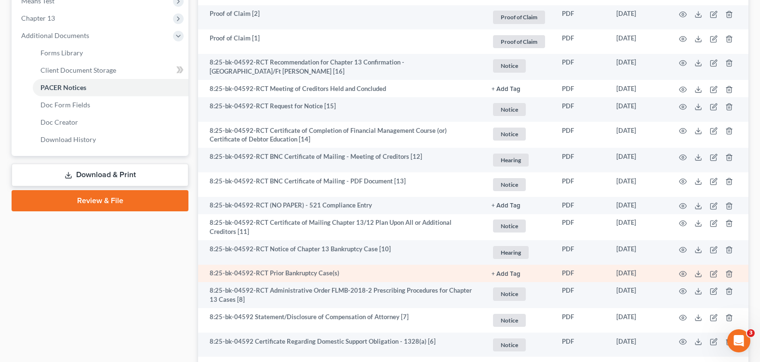
scroll to position [434, 0]
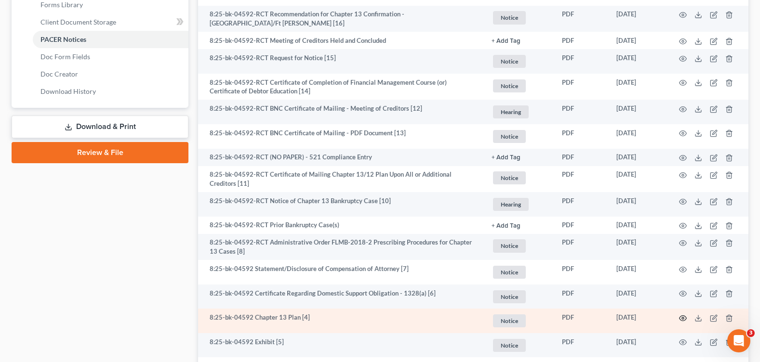
click at [684, 317] on icon "button" at bounding box center [683, 319] width 8 height 8
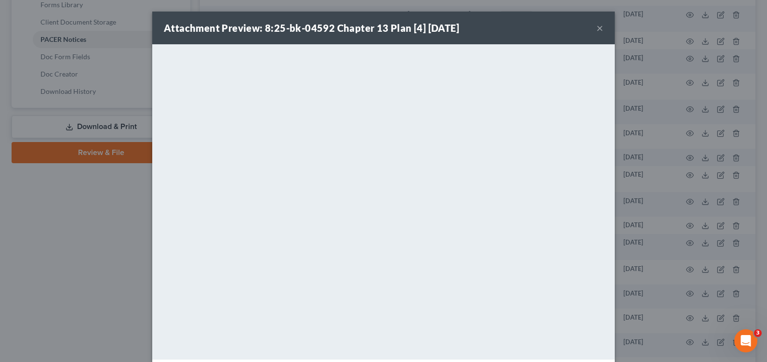
click at [597, 29] on button "×" at bounding box center [600, 28] width 7 height 12
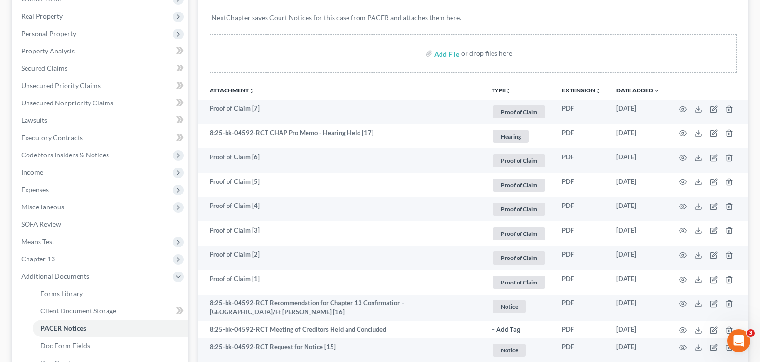
scroll to position [0, 0]
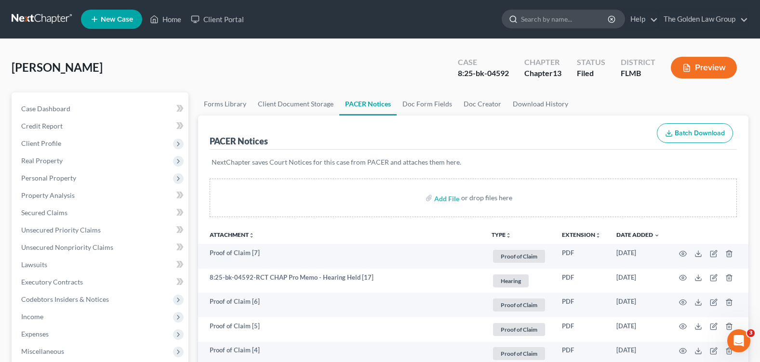
click at [541, 23] on input "search" at bounding box center [565, 19] width 88 height 18
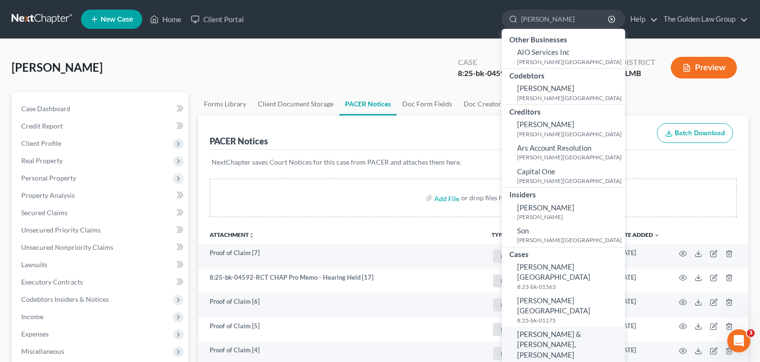
type input "[PERSON_NAME]"
click at [548, 330] on span "[PERSON_NAME] & [PERSON_NAME], [PERSON_NAME]" at bounding box center [549, 344] width 64 height 29
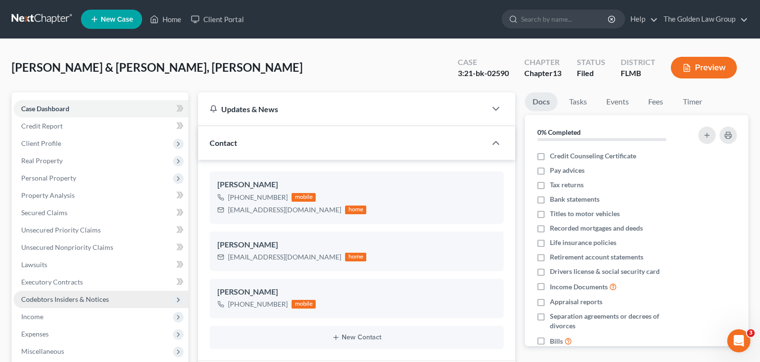
scroll to position [48, 0]
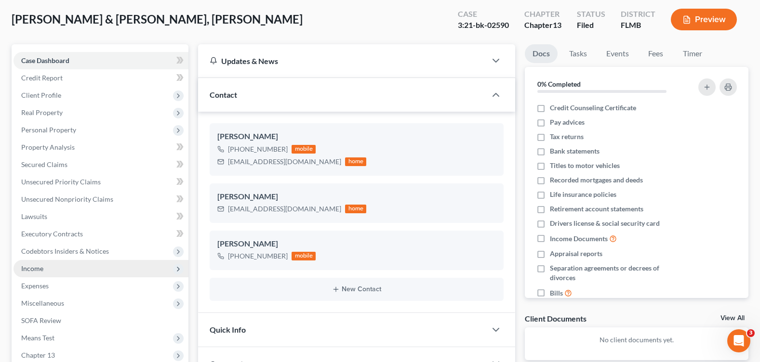
click at [52, 265] on span "Income" at bounding box center [100, 268] width 175 height 17
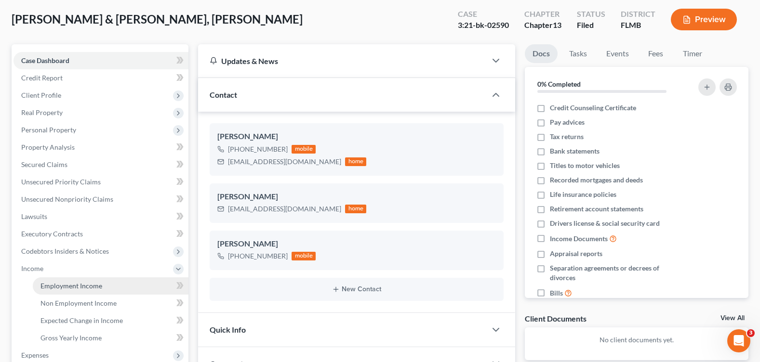
click at [116, 285] on link "Employment Income" at bounding box center [111, 286] width 156 height 17
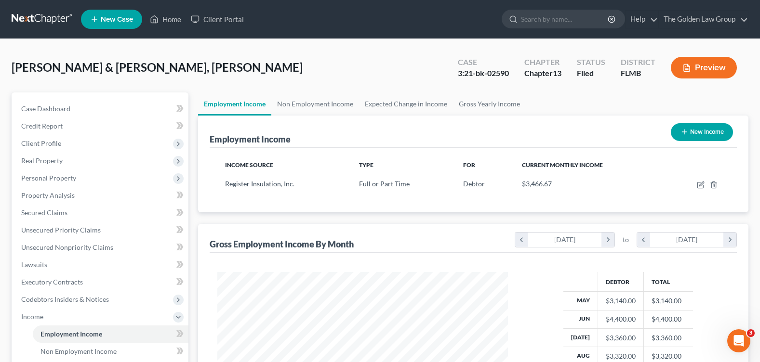
scroll to position [173, 309]
click at [550, 19] on input "search" at bounding box center [565, 19] width 88 height 18
type input "[PERSON_NAME]"
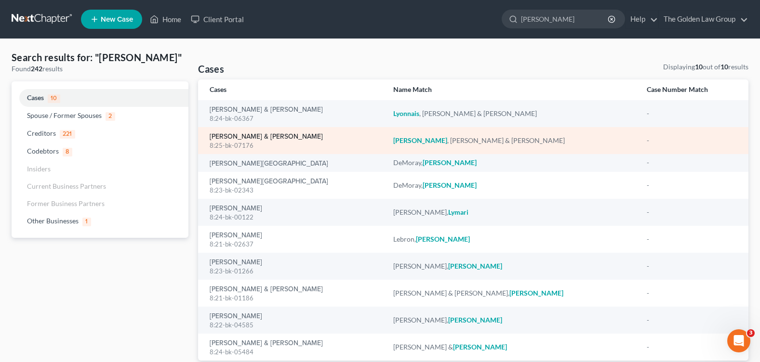
click at [232, 138] on link "[PERSON_NAME] & [PERSON_NAME]" at bounding box center [266, 137] width 113 height 7
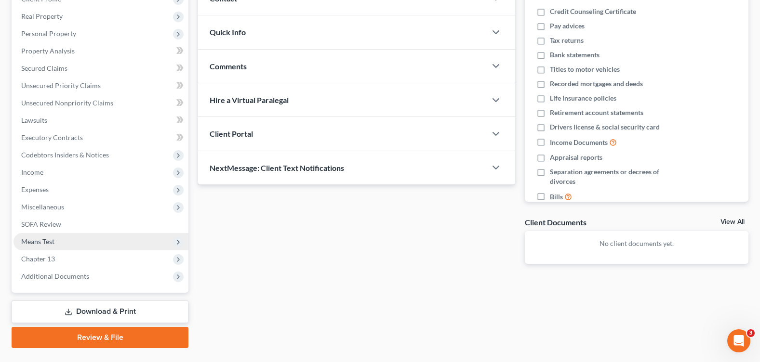
scroll to position [167, 0]
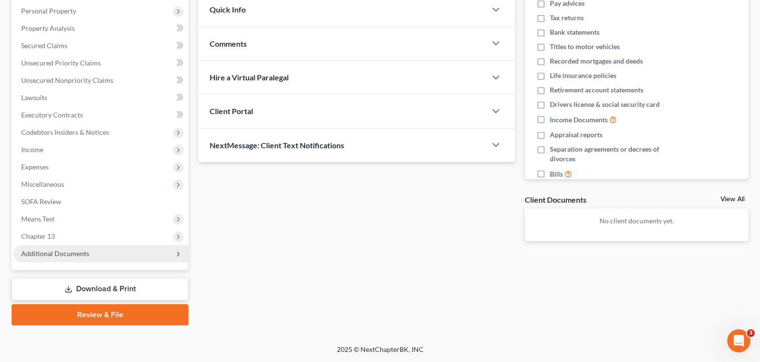
click at [93, 250] on span "Additional Documents" at bounding box center [100, 253] width 175 height 17
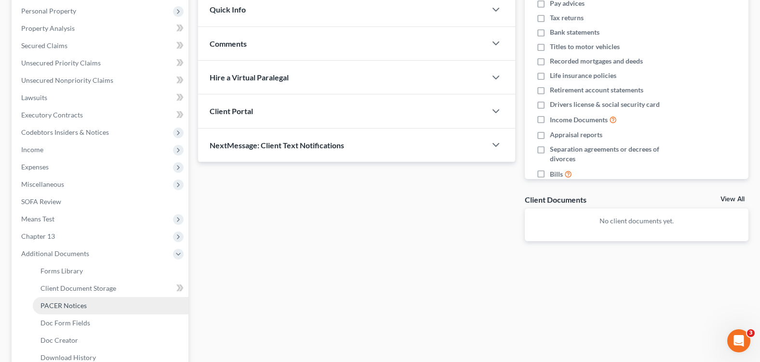
click at [101, 307] on link "PACER Notices" at bounding box center [111, 305] width 156 height 17
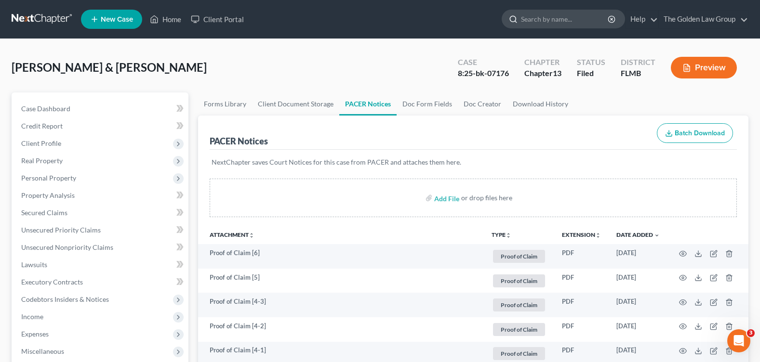
click at [526, 16] on input "search" at bounding box center [565, 19] width 88 height 18
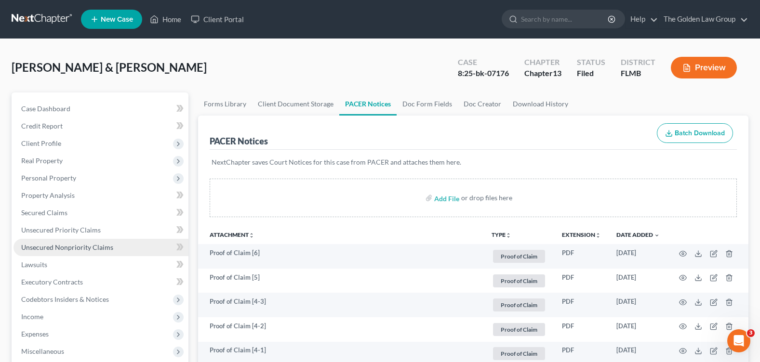
click at [70, 249] on span "Unsecured Nonpriority Claims" at bounding box center [67, 247] width 92 height 8
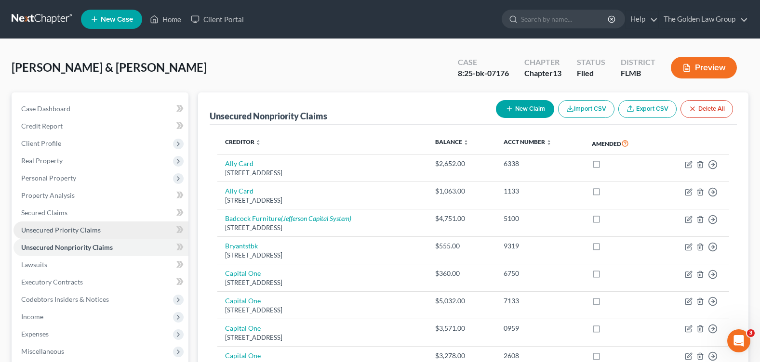
click at [80, 229] on span "Unsecured Priority Claims" at bounding box center [61, 230] width 80 height 8
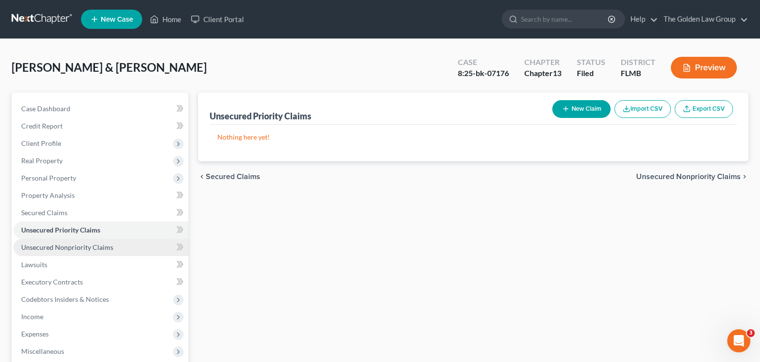
click at [100, 251] on span "Unsecured Nonpriority Claims" at bounding box center [67, 247] width 92 height 8
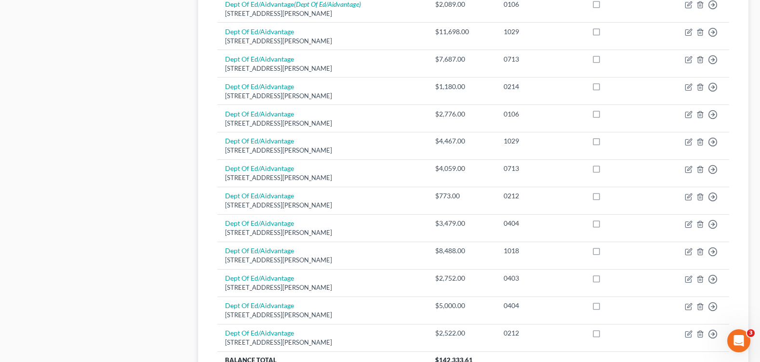
scroll to position [753, 0]
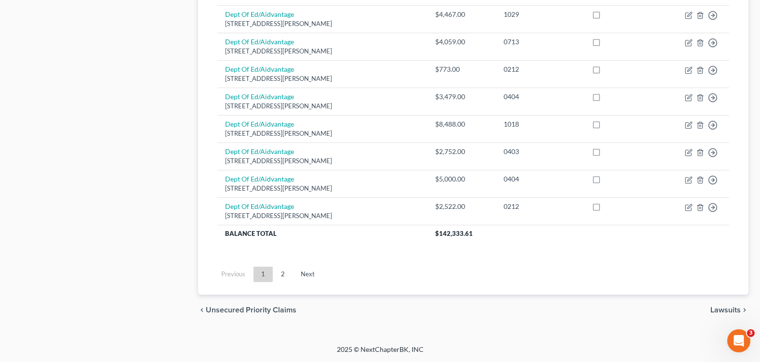
click at [287, 273] on link "2" at bounding box center [282, 274] width 19 height 15
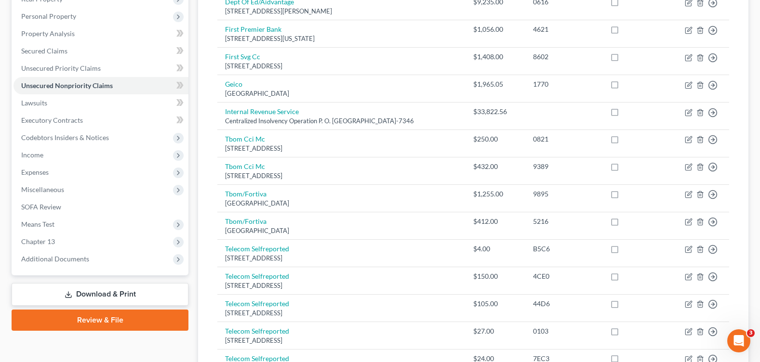
scroll to position [114, 0]
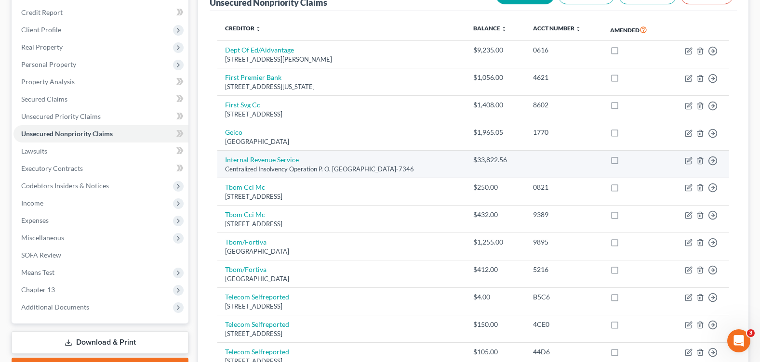
drag, startPoint x: 223, startPoint y: 161, endPoint x: 446, endPoint y: 167, distance: 223.2
click at [446, 167] on td "Internal Revenue Service Centralized Insolvency Operation P. O. [GEOGRAPHIC_DAT…" at bounding box center [341, 164] width 248 height 27
drag, startPoint x: 447, startPoint y: 167, endPoint x: 398, endPoint y: 169, distance: 48.7
copy td "Internal Revenue Service Centralized Insolvency Operation P. O. [GEOGRAPHIC_DAT…"
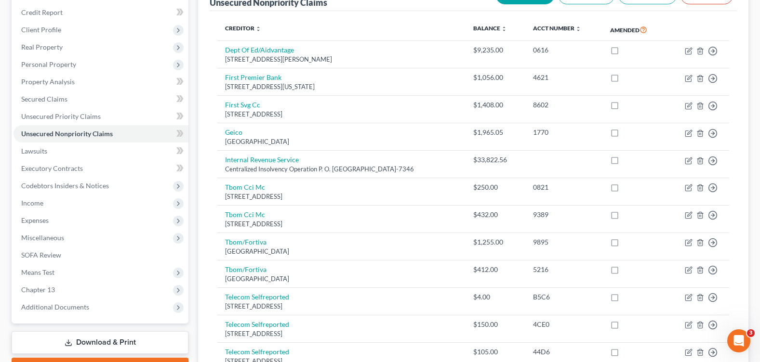
scroll to position [0, 0]
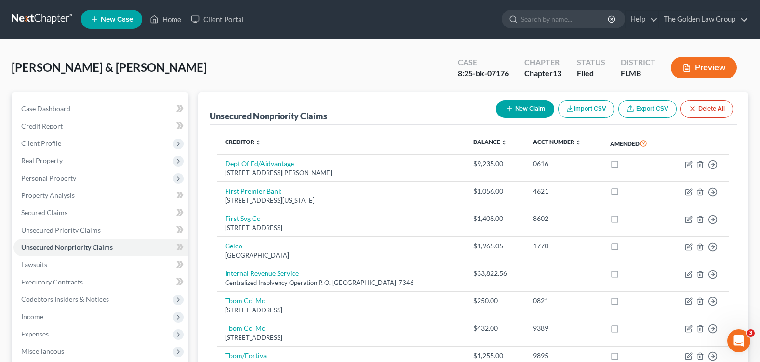
click at [165, 72] on div "[PERSON_NAME] & [PERSON_NAME] Upgraded Case 8:25-bk-07176 Chapter Chapter 13 St…" at bounding box center [380, 72] width 737 height 42
click at [86, 145] on span "Client Profile" at bounding box center [100, 143] width 175 height 17
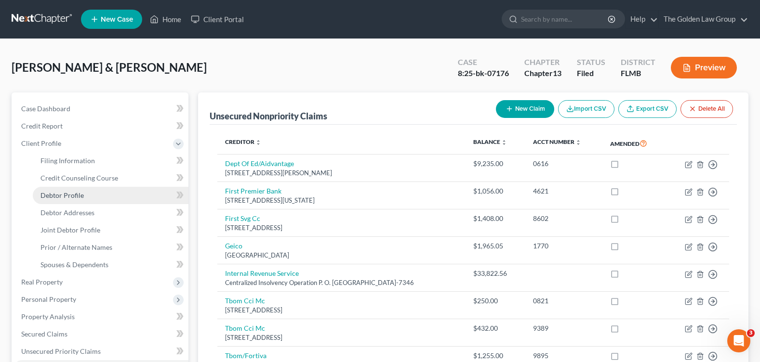
click at [106, 198] on link "Debtor Profile" at bounding box center [111, 195] width 156 height 17
select select "1"
select select "3"
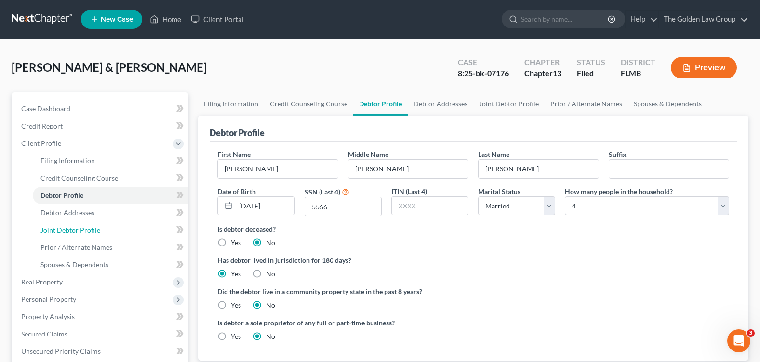
drag, startPoint x: 58, startPoint y: 228, endPoint x: 9, endPoint y: 246, distance: 52.7
click at [58, 228] on span "Joint Debtor Profile" at bounding box center [70, 230] width 60 height 8
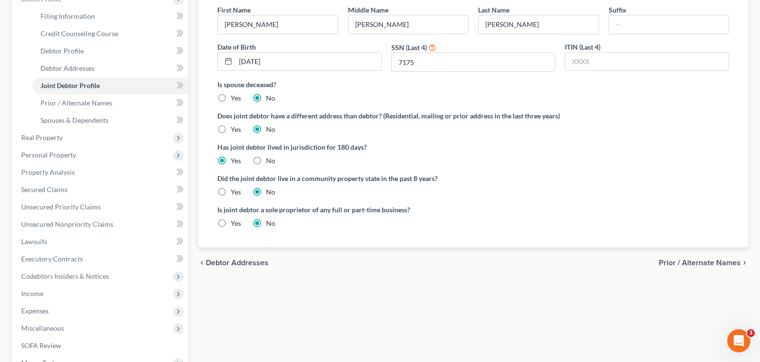
scroll to position [289, 0]
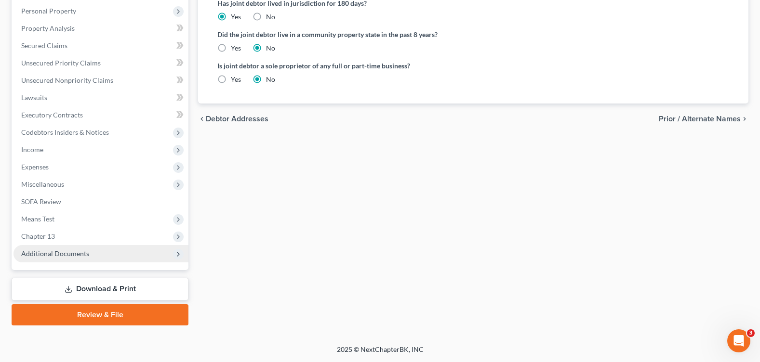
click at [70, 257] on span "Additional Documents" at bounding box center [55, 254] width 68 height 8
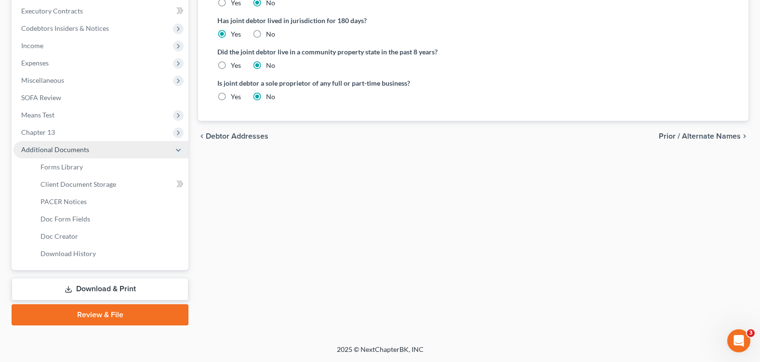
scroll to position [167, 0]
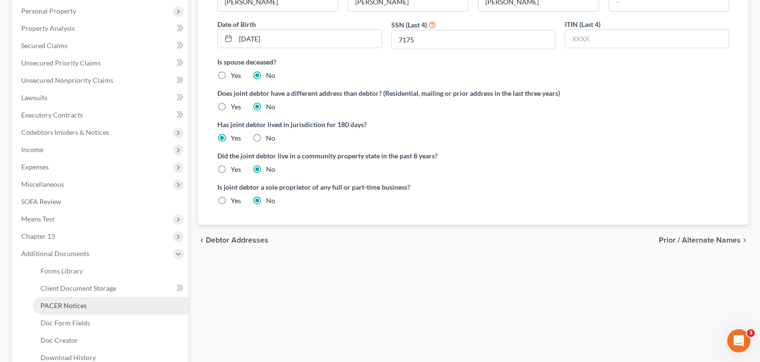
click at [89, 307] on link "PACER Notices" at bounding box center [111, 305] width 156 height 17
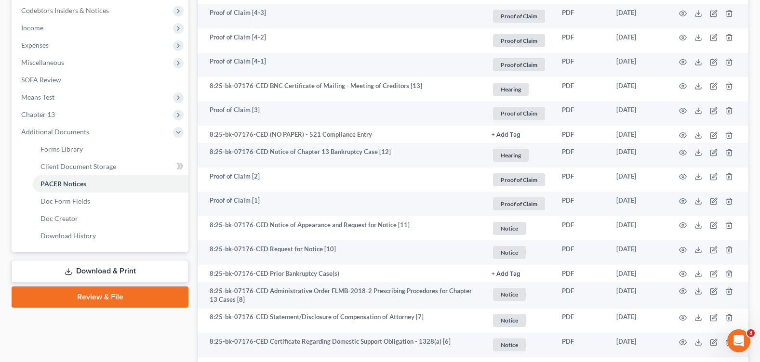
scroll to position [474, 0]
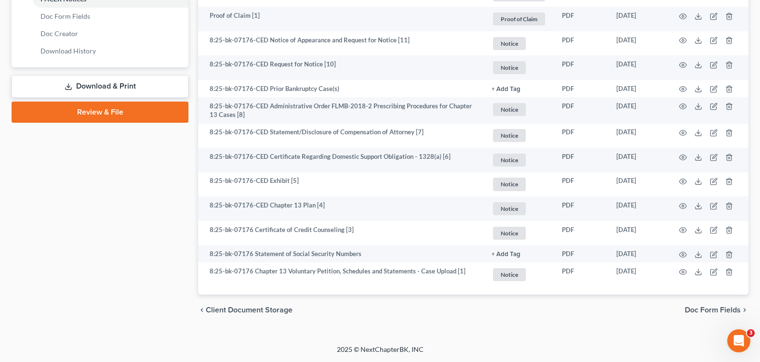
drag, startPoint x: 107, startPoint y: 259, endPoint x: 264, endPoint y: 350, distance: 181.2
